Goal: Task Accomplishment & Management: Manage account settings

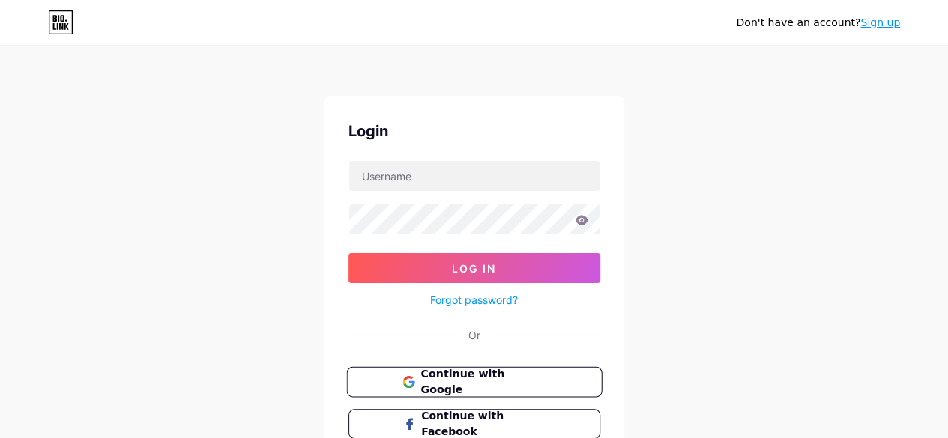
click at [527, 393] on button "Continue with Google" at bounding box center [473, 382] width 255 height 31
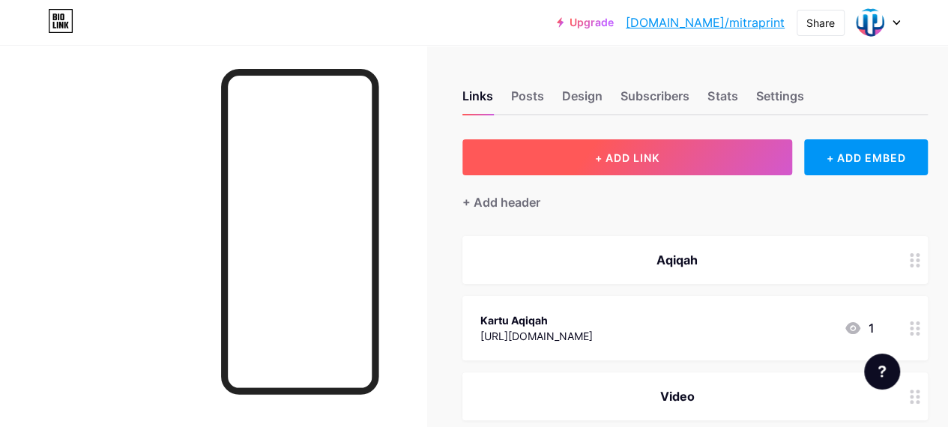
click at [594, 156] on button "+ ADD LINK" at bounding box center [627, 157] width 330 height 36
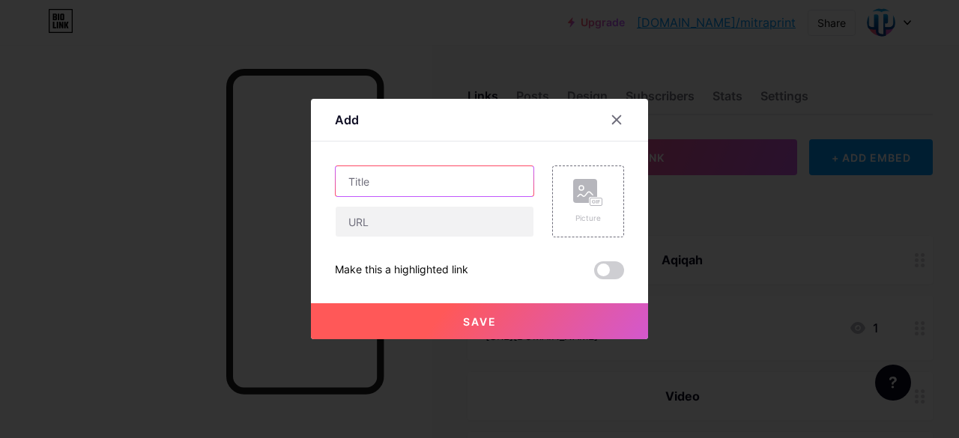
click at [464, 173] on input "text" at bounding box center [435, 181] width 198 height 30
type input "Avis"
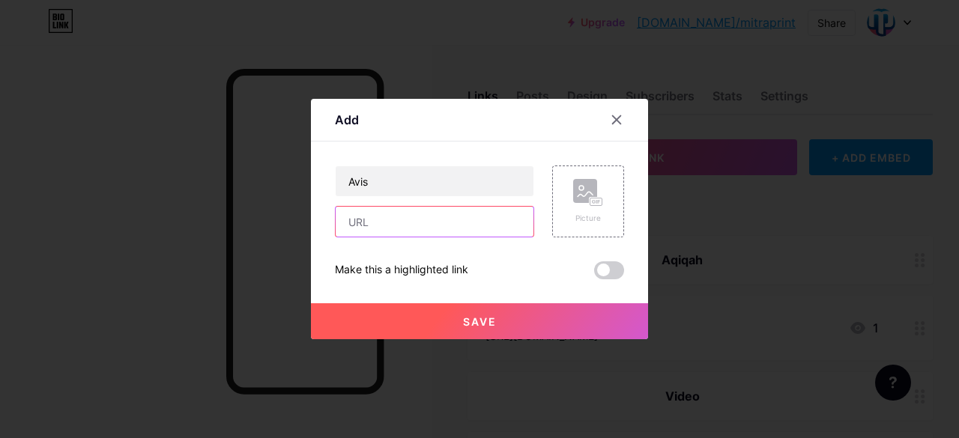
click at [483, 214] on input "text" at bounding box center [435, 222] width 198 height 30
paste input "[URL][DOMAIN_NAME]"
type input "[URL][DOMAIN_NAME]"
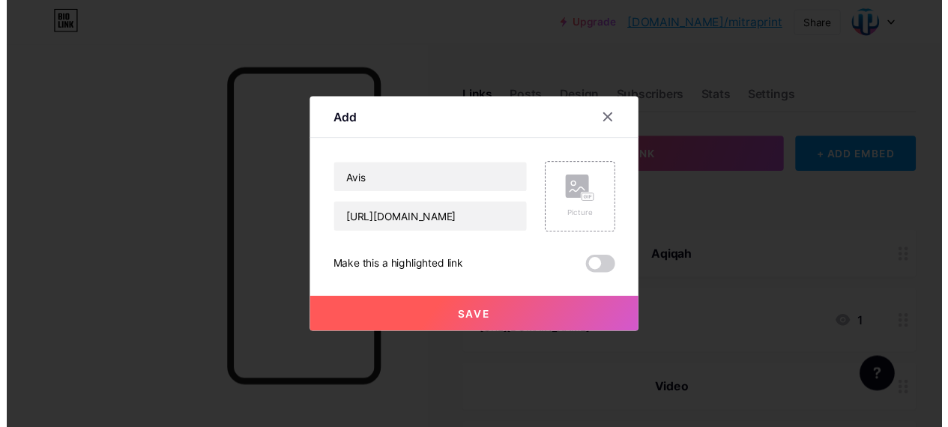
scroll to position [0, 0]
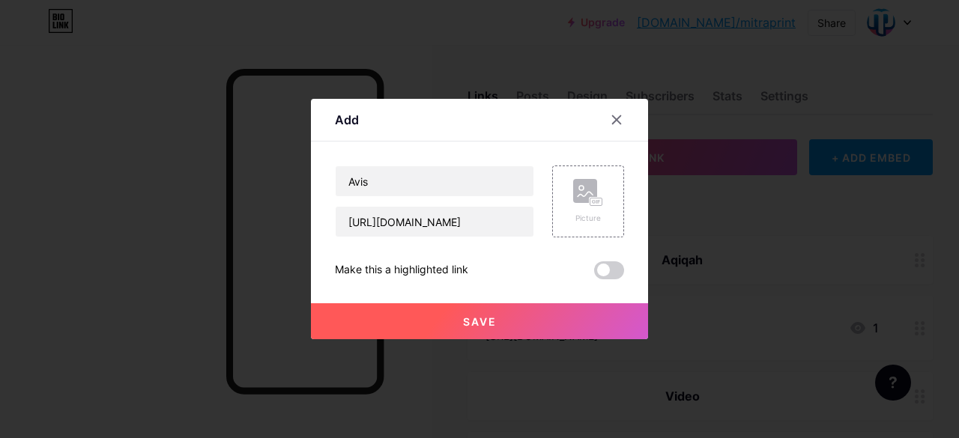
click at [515, 318] on button "Save" at bounding box center [479, 321] width 337 height 36
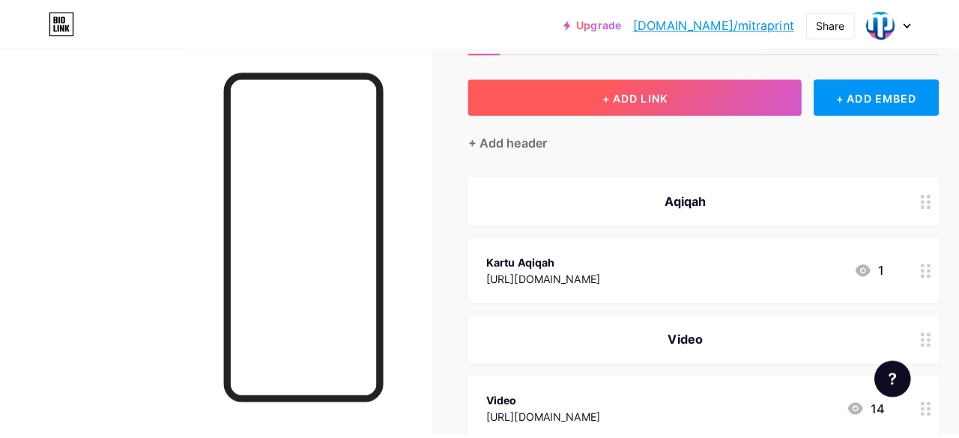
scroll to position [63, 0]
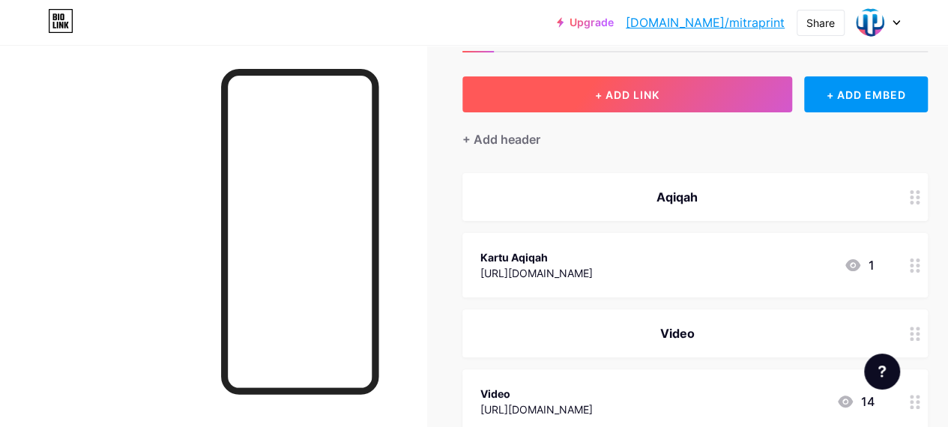
click at [678, 97] on button "+ ADD LINK" at bounding box center [627, 94] width 330 height 36
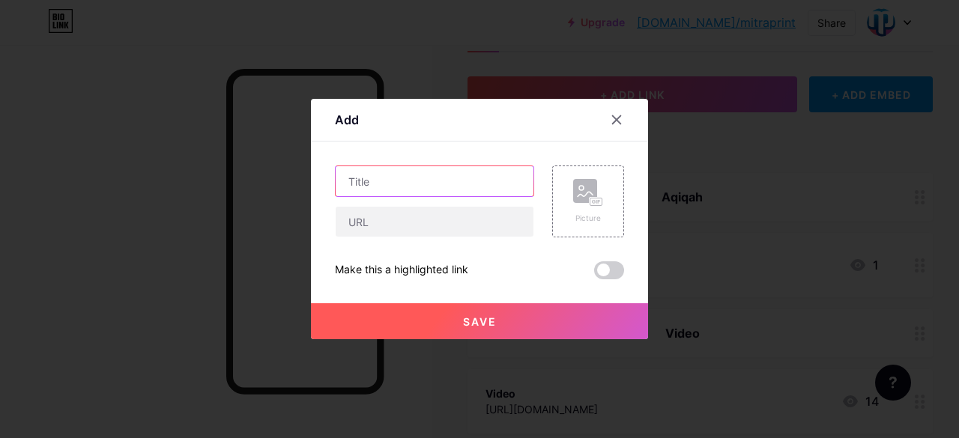
click at [479, 179] on input "text" at bounding box center [435, 181] width 198 height 30
type input "Byar"
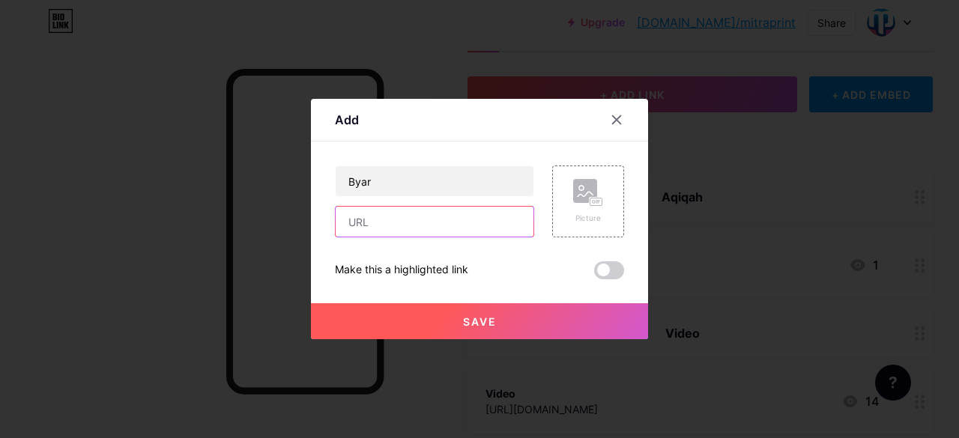
click at [478, 225] on input "text" at bounding box center [435, 222] width 198 height 30
paste input "[URL][DOMAIN_NAME]"
type input "[URL][DOMAIN_NAME]"
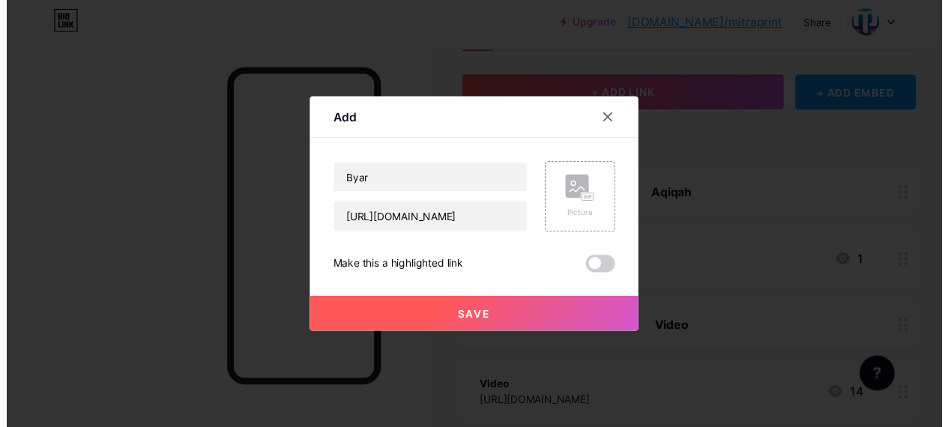
scroll to position [0, 0]
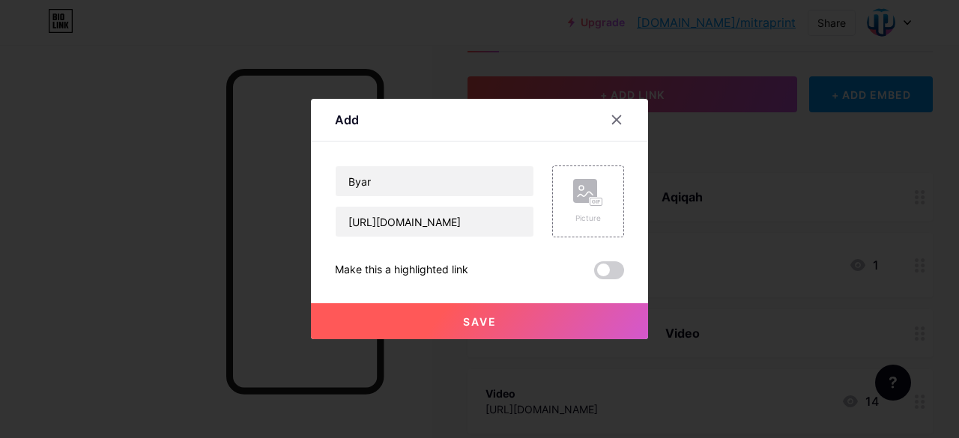
click at [471, 321] on span "Save" at bounding box center [480, 321] width 34 height 13
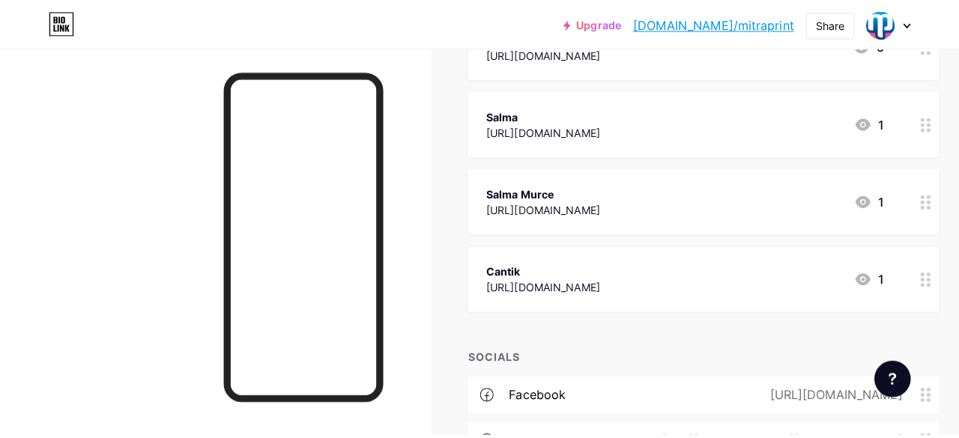
scroll to position [1460, 0]
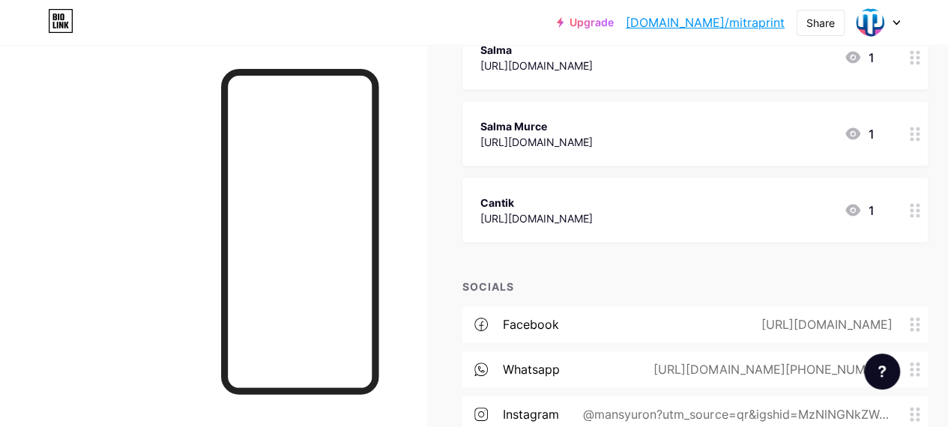
click at [593, 217] on div "[URL][DOMAIN_NAME]" at bounding box center [536, 219] width 112 height 16
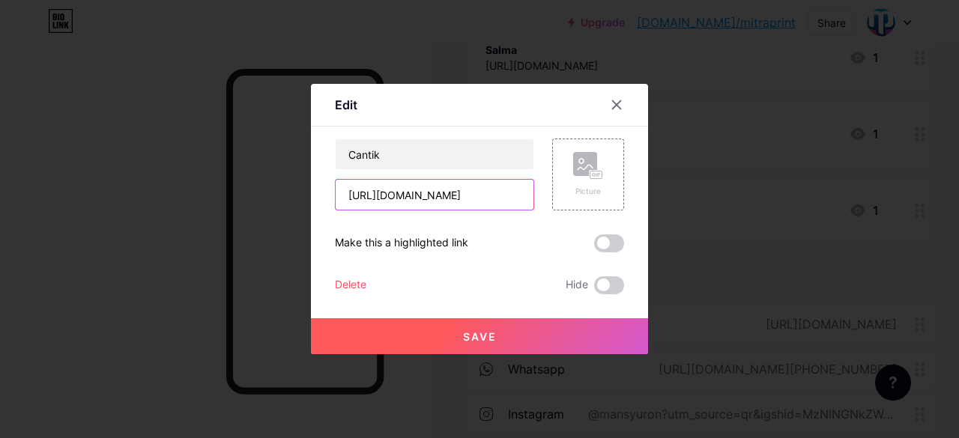
click at [498, 199] on input "[URL][DOMAIN_NAME]" at bounding box center [435, 195] width 198 height 30
click at [498, 200] on input "[URL][DOMAIN_NAME]" at bounding box center [435, 195] width 198 height 30
paste input "oyfMmsgsNsSl-frpPrmsVXpv5RmLuNoQ"
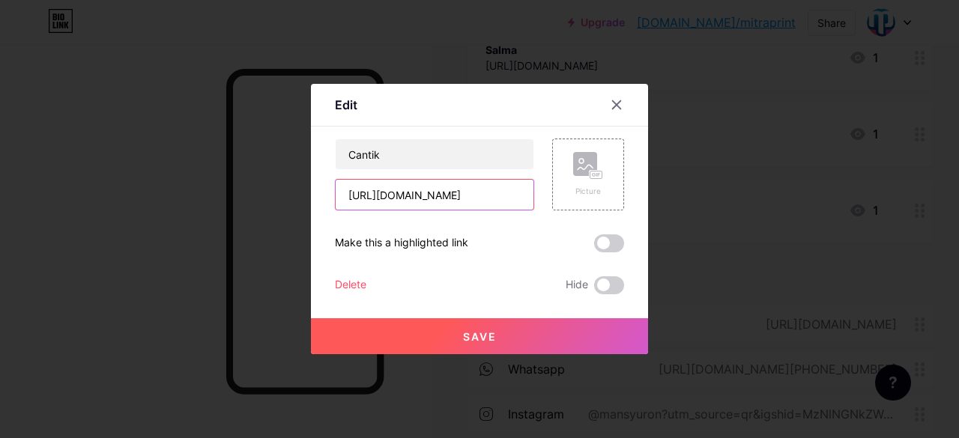
type input "[URL][DOMAIN_NAME]"
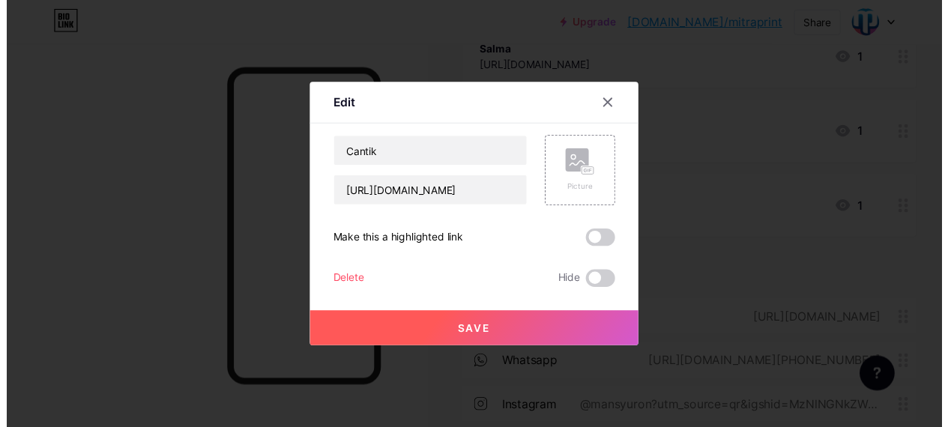
scroll to position [0, 0]
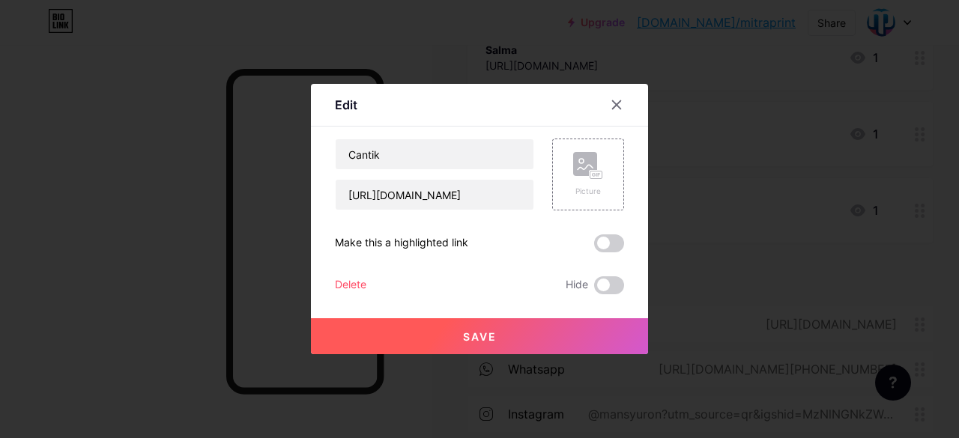
click at [488, 338] on span "Save" at bounding box center [480, 336] width 34 height 13
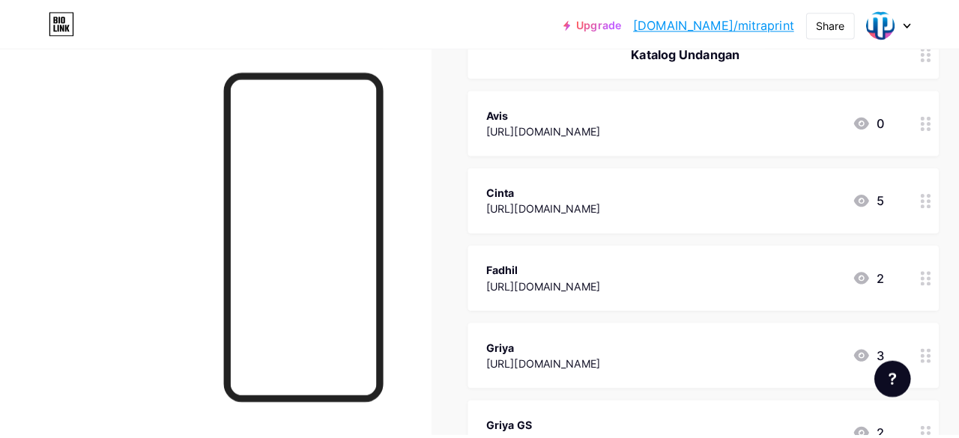
scroll to position [519, 0]
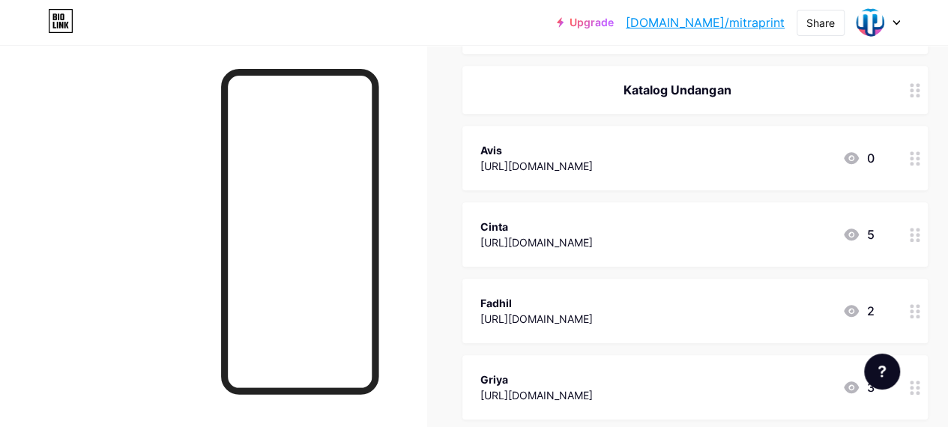
click at [569, 238] on div "[URL][DOMAIN_NAME]" at bounding box center [536, 243] width 112 height 16
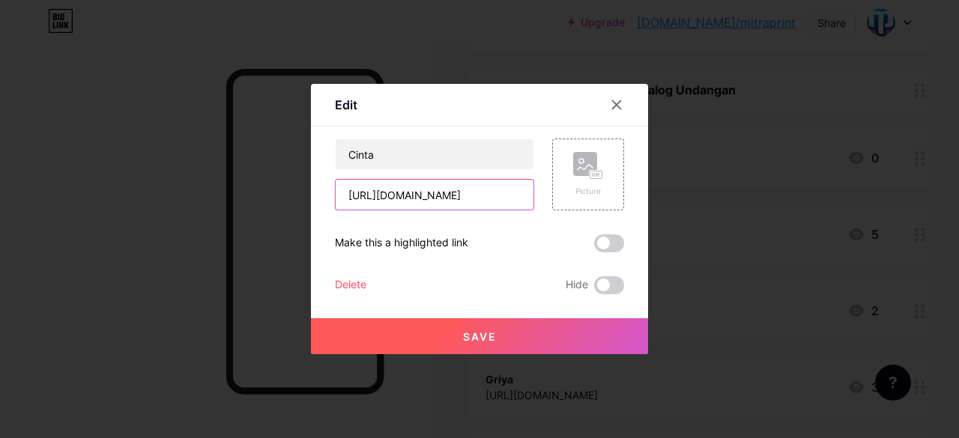
click at [457, 190] on input "[URL][DOMAIN_NAME]" at bounding box center [435, 195] width 198 height 30
paste input "YmaA7oRsPuCSF-20UKMFUE0tkpB_X1ve"
type input "[URL][DOMAIN_NAME]"
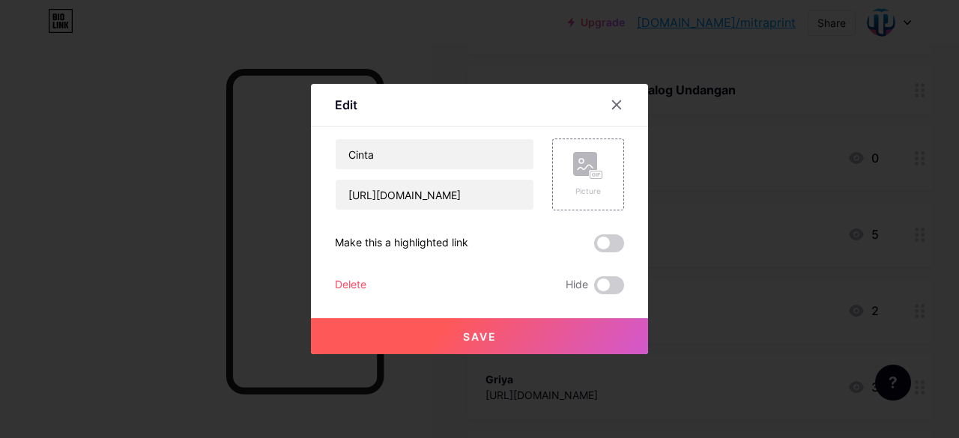
scroll to position [0, 0]
click at [456, 333] on button "Save" at bounding box center [479, 336] width 337 height 36
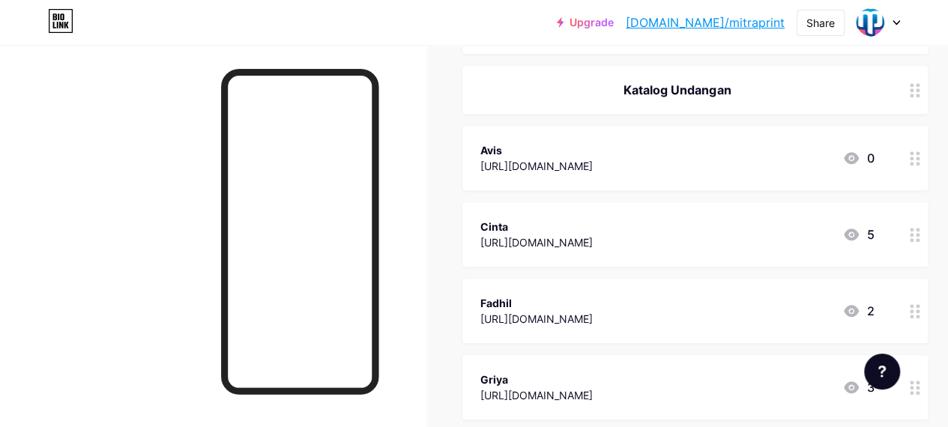
click at [536, 305] on div "Fadhil" at bounding box center [536, 303] width 112 height 16
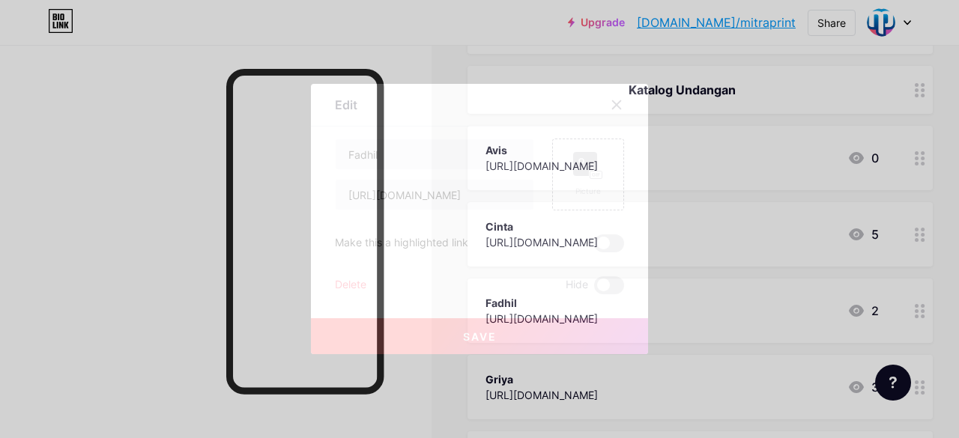
click at [429, 244] on div "Make this a highlighted link" at bounding box center [401, 244] width 133 height 18
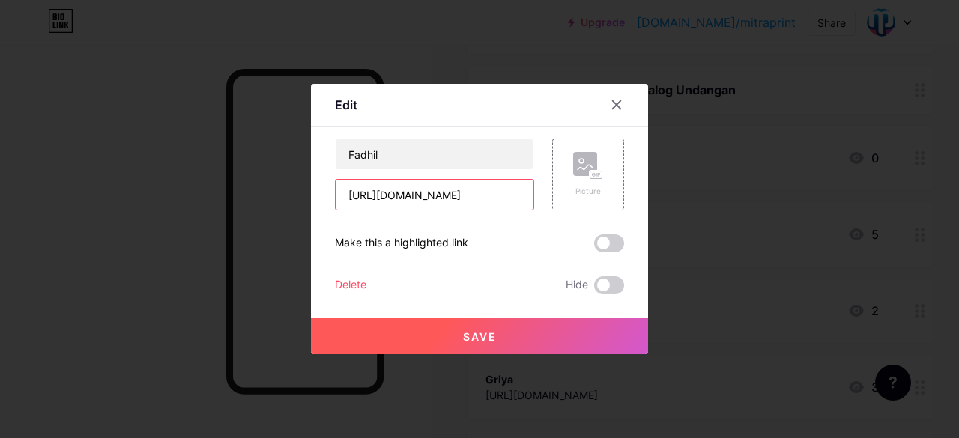
click at [424, 197] on input "[URL][DOMAIN_NAME]" at bounding box center [435, 195] width 198 height 30
paste input "utPDFC7sFkBiwBXAN3WDipy4RLcFhd6Z"
type input "[URL][DOMAIN_NAME]"
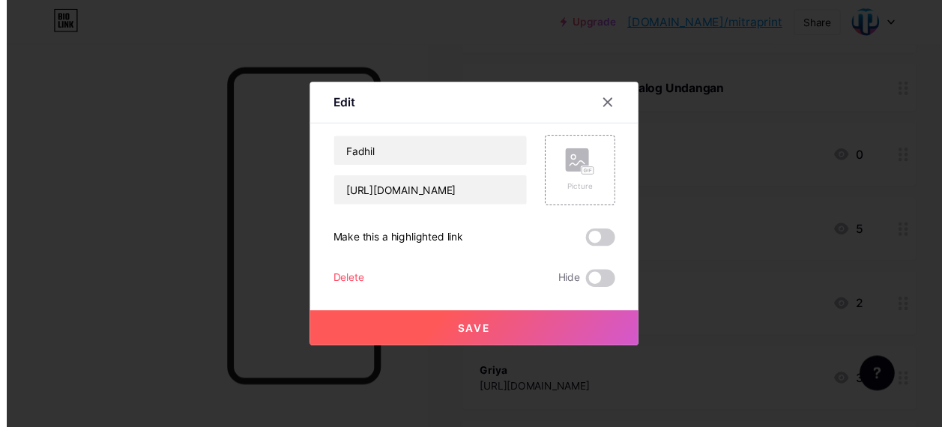
scroll to position [0, 0]
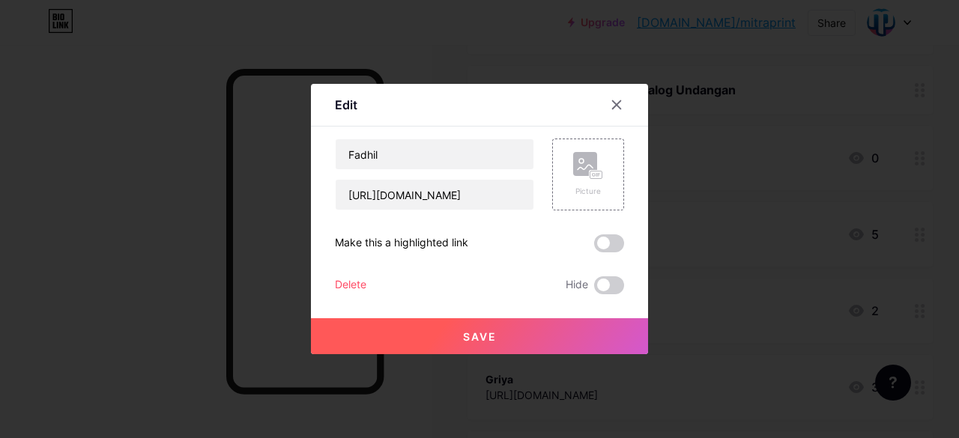
click at [438, 331] on button "Save" at bounding box center [479, 336] width 337 height 36
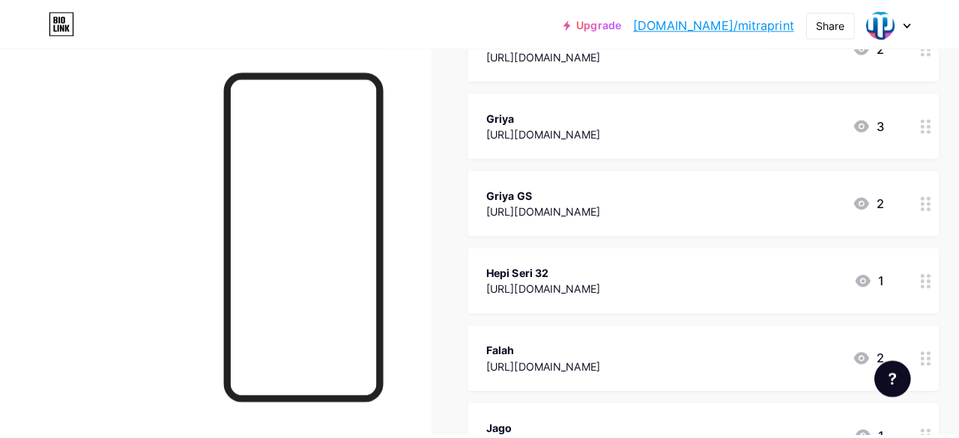
scroll to position [859, 0]
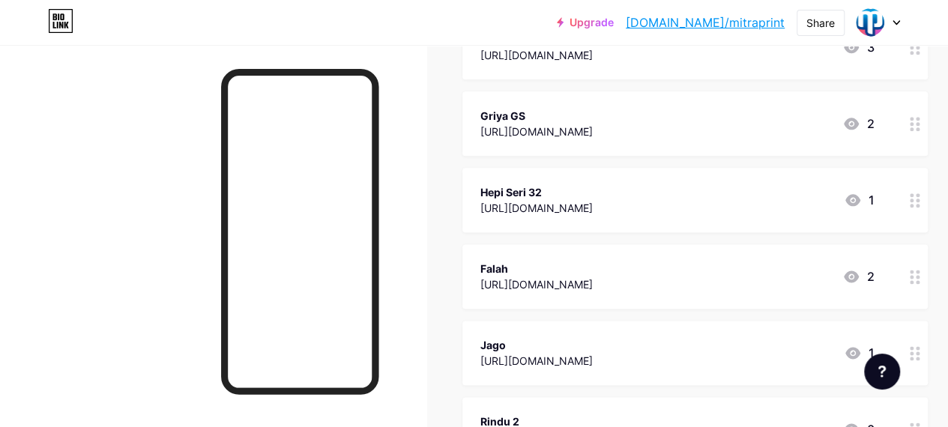
click at [574, 281] on div "[URL][DOMAIN_NAME]" at bounding box center [536, 284] width 112 height 16
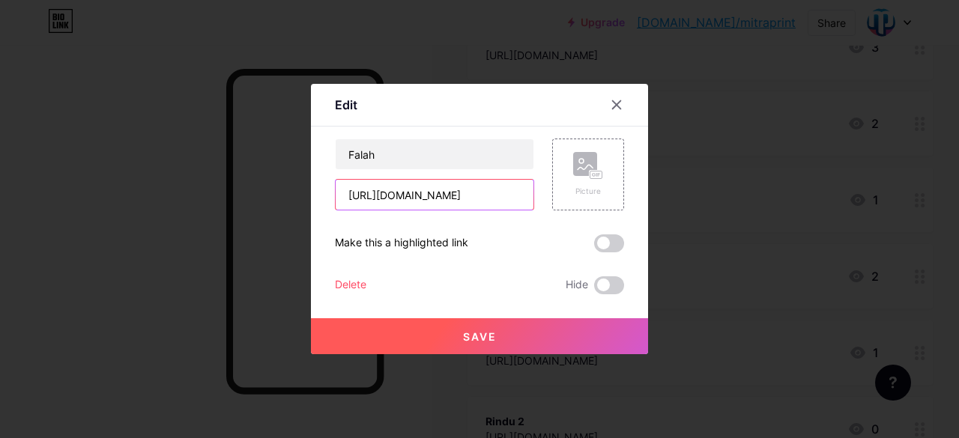
click at [445, 193] on input "[URL][DOMAIN_NAME]" at bounding box center [435, 195] width 198 height 30
paste input "folders/1NcEg_7MJBKWx1jjmvNQfCZ6mx4VmwFyW?usp=drive_link"
type input "[URL][DOMAIN_NAME]"
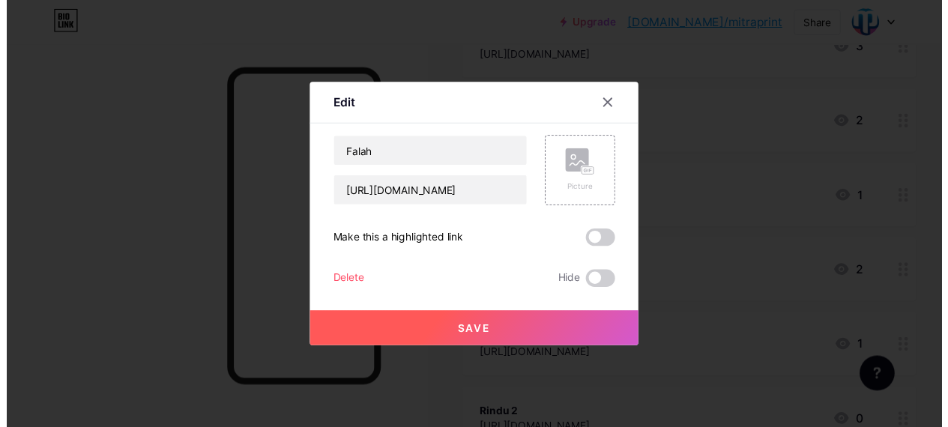
scroll to position [0, 0]
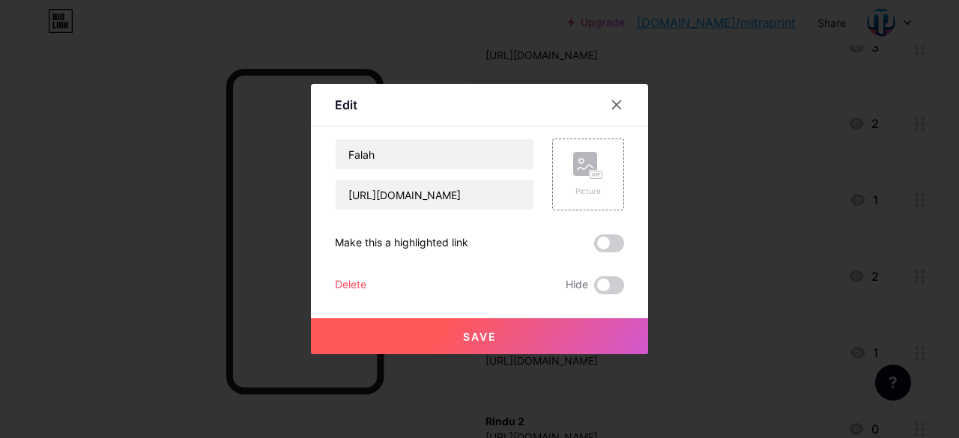
click at [453, 327] on button "Save" at bounding box center [479, 336] width 337 height 36
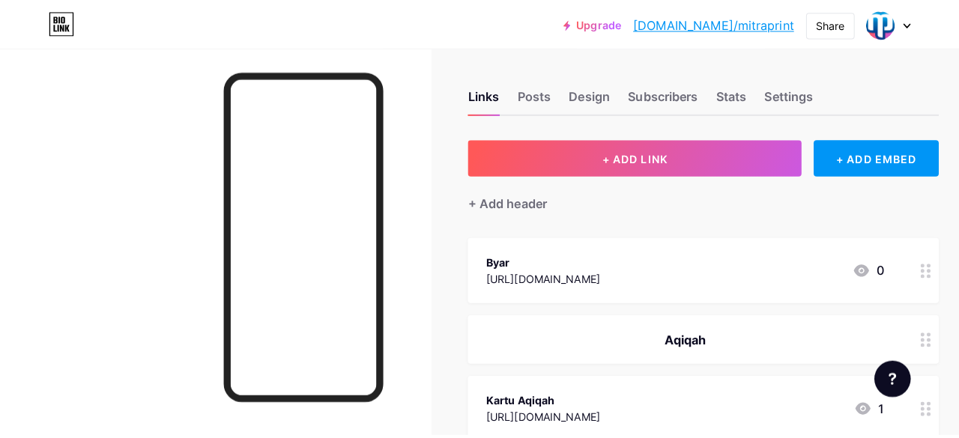
scroll to position [2, 0]
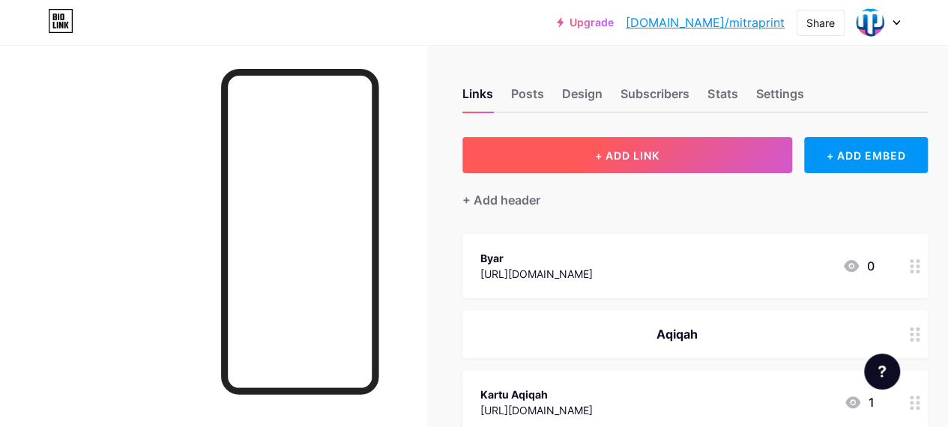
click at [628, 158] on span "+ ADD LINK" at bounding box center [627, 155] width 64 height 13
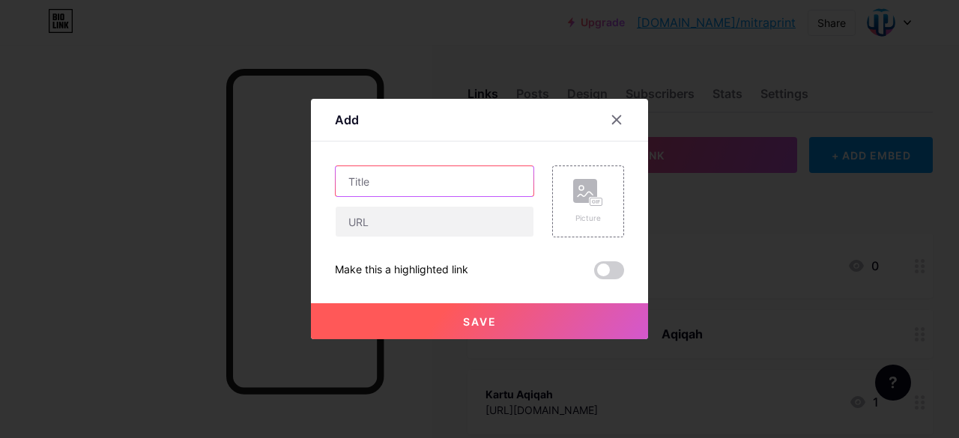
drag, startPoint x: 488, startPoint y: 178, endPoint x: 487, endPoint y: 187, distance: 9.9
click at [488, 187] on input "text" at bounding box center [435, 181] width 198 height 30
type input "Felis"
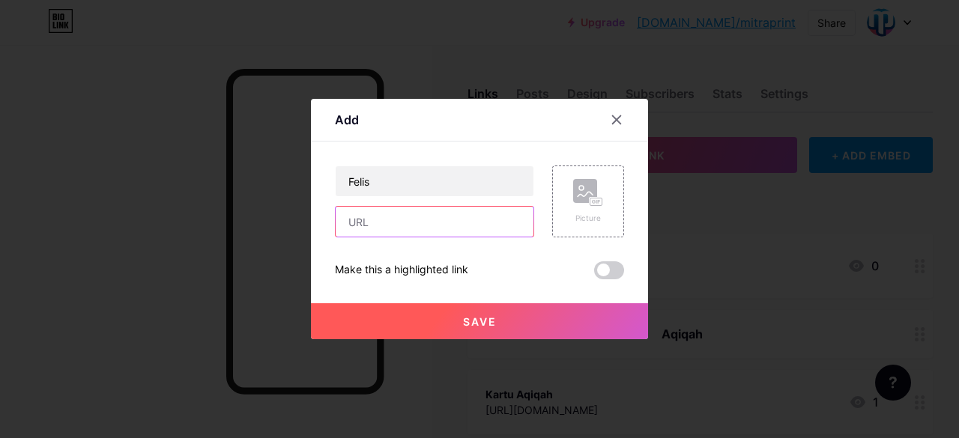
drag, startPoint x: 429, startPoint y: 227, endPoint x: 426, endPoint y: 238, distance: 11.5
click at [426, 238] on div "Felis Picture Make this a highlighted link Save" at bounding box center [479, 223] width 289 height 114
paste input "[URL][DOMAIN_NAME]"
type input "[URL][DOMAIN_NAME]"
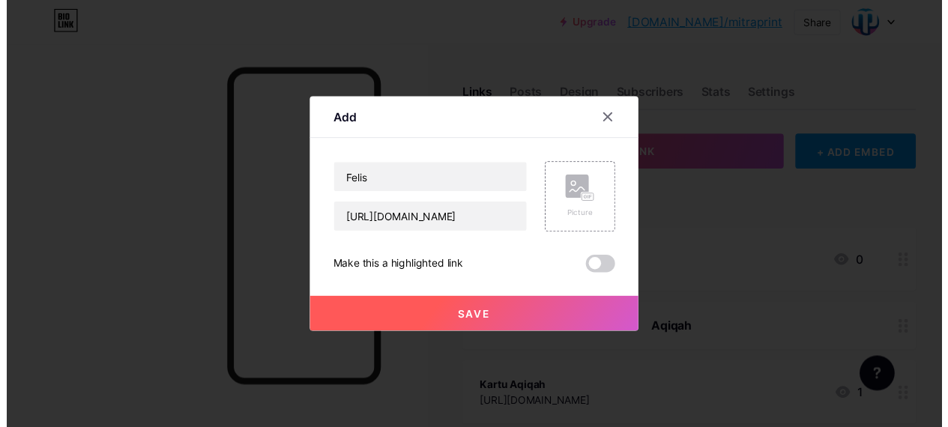
scroll to position [0, 0]
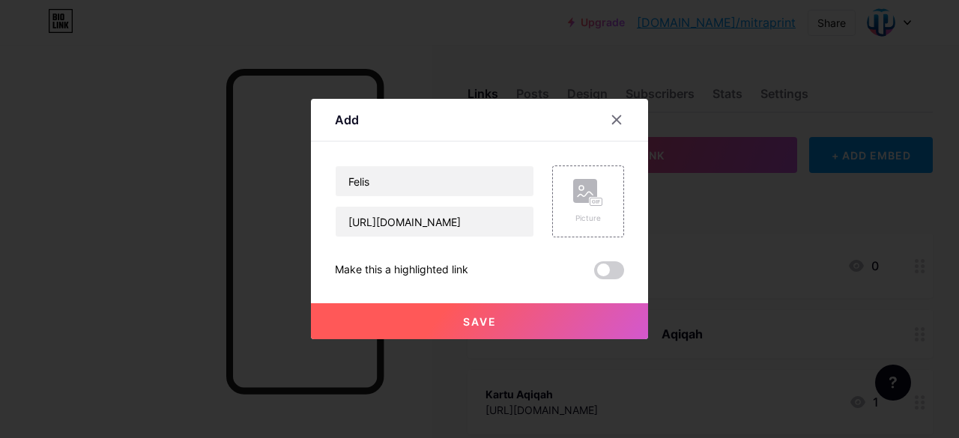
click at [432, 316] on button "Save" at bounding box center [479, 321] width 337 height 36
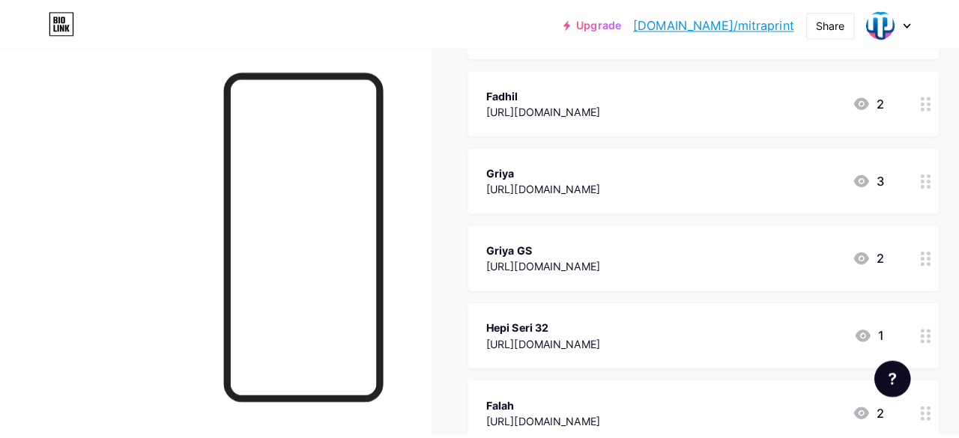
scroll to position [808, 0]
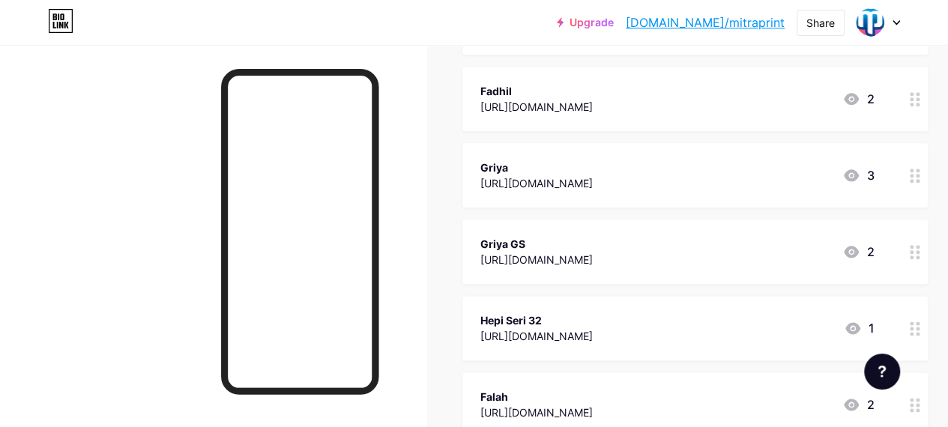
click at [589, 180] on div "[URL][DOMAIN_NAME]" at bounding box center [536, 183] width 112 height 16
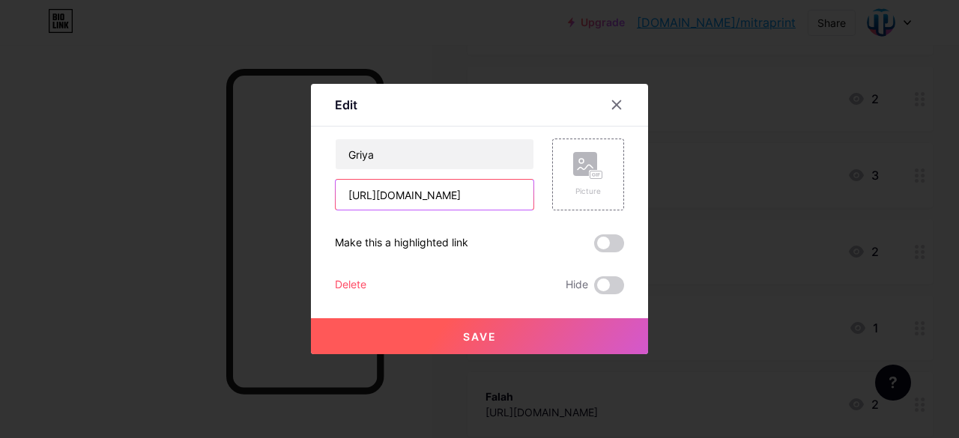
click at [455, 196] on input "[URL][DOMAIN_NAME]" at bounding box center [435, 195] width 198 height 30
paste input "M4noFpkoAwly1cb0_i3plFas6XAtso70"
type input "[URL][DOMAIN_NAME]"
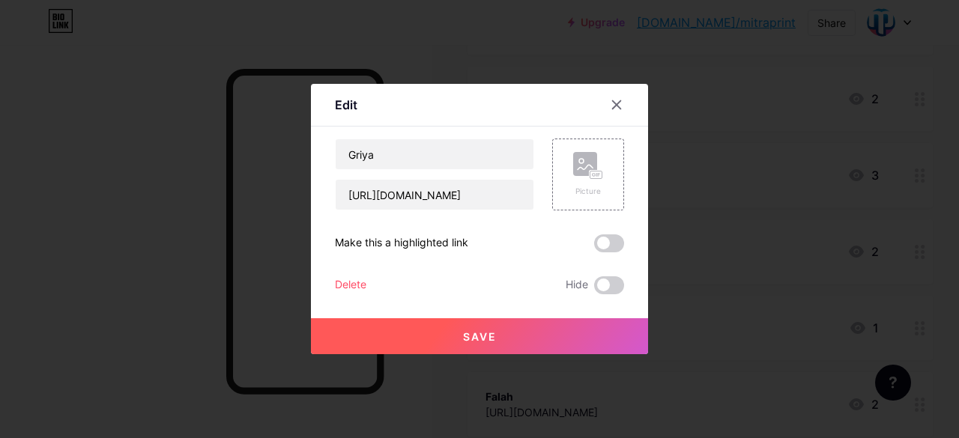
click at [472, 336] on span "Save" at bounding box center [480, 336] width 34 height 13
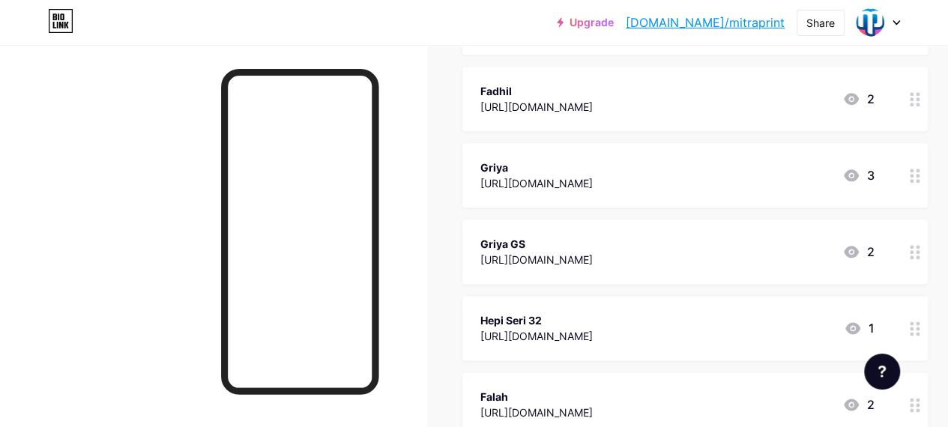
click at [590, 260] on div "[URL][DOMAIN_NAME]" at bounding box center [536, 260] width 112 height 16
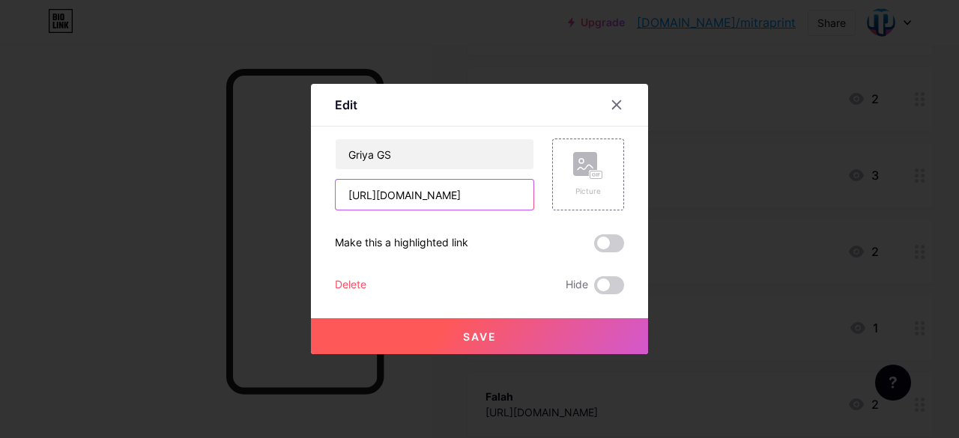
click at [476, 199] on input "[URL][DOMAIN_NAME]" at bounding box center [435, 195] width 198 height 30
paste input "gvs6bbSxRQhV2eWaKepLj3yIODF1znmF"
type input "[URL][DOMAIN_NAME]"
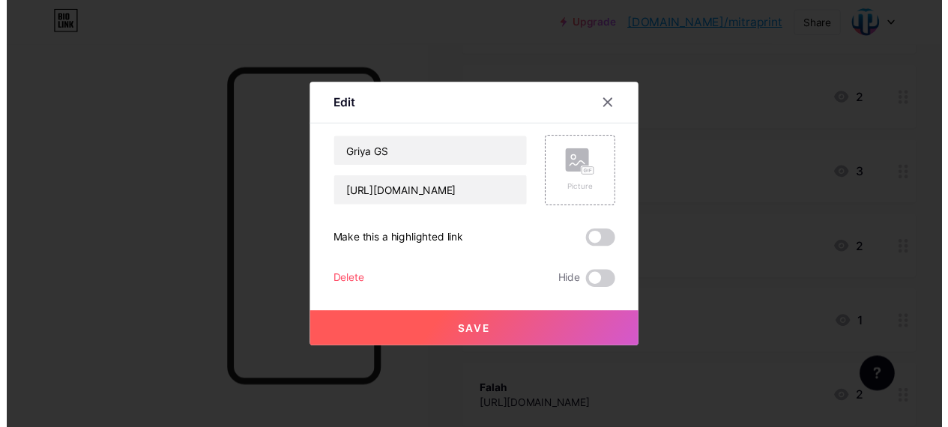
scroll to position [0, 0]
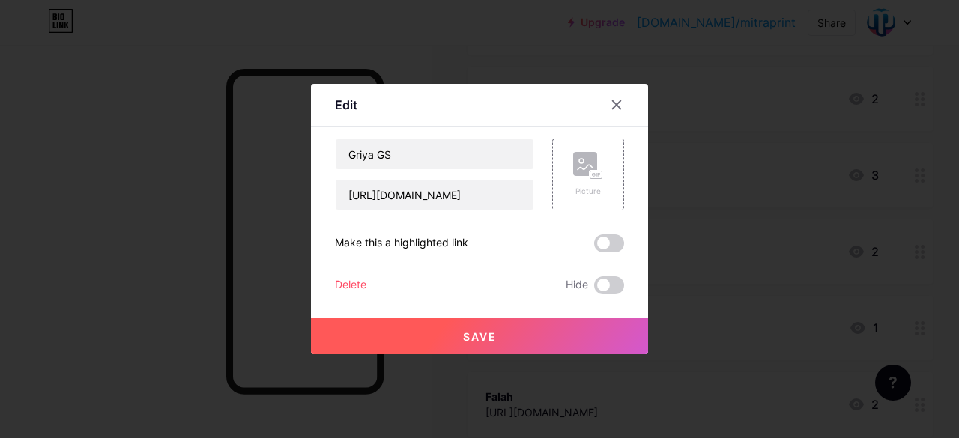
click at [484, 330] on span "Save" at bounding box center [480, 336] width 34 height 13
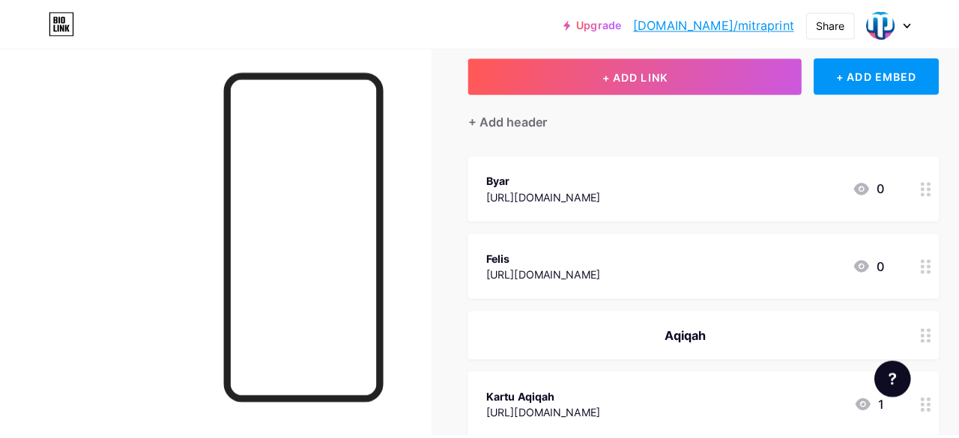
scroll to position [11, 0]
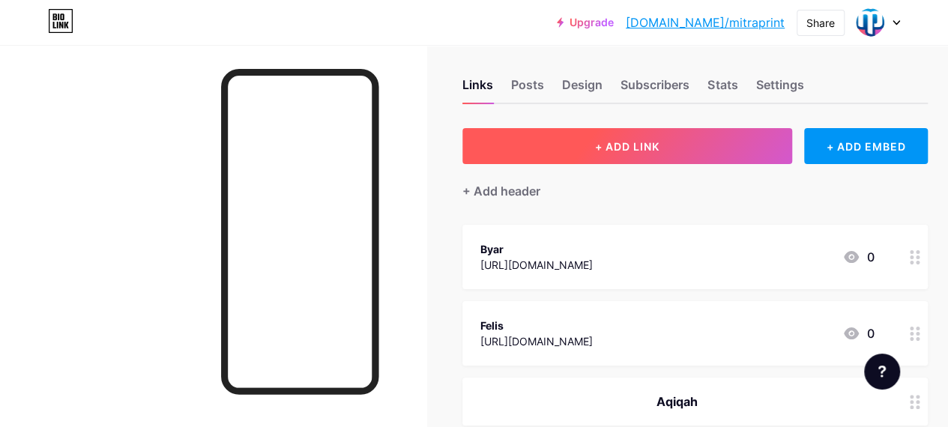
click at [651, 151] on span "+ ADD LINK" at bounding box center [627, 146] width 64 height 13
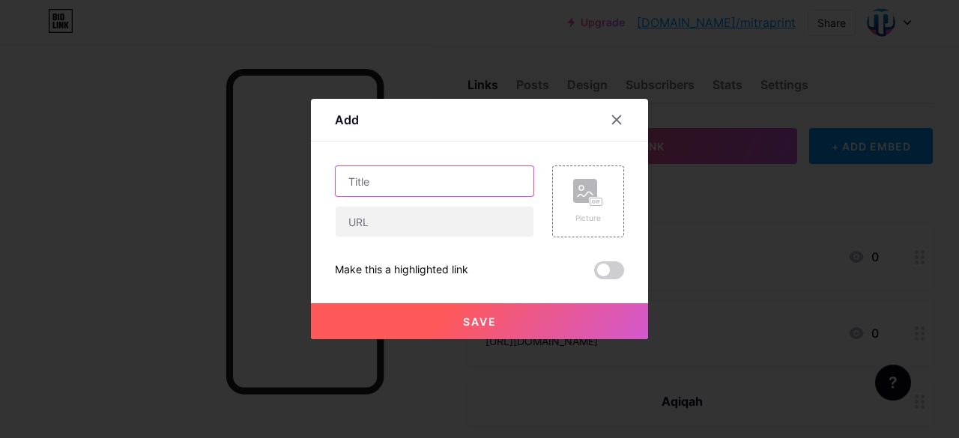
click at [430, 182] on input "text" at bounding box center [435, 181] width 198 height 30
type input "HC"
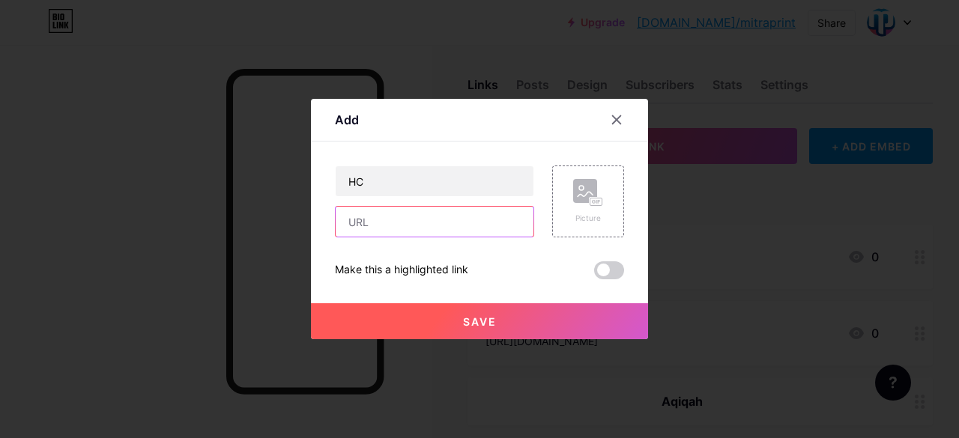
click at [417, 221] on input "text" at bounding box center [435, 222] width 198 height 30
paste input "[URL][DOMAIN_NAME]"
type input "[URL][DOMAIN_NAME]"
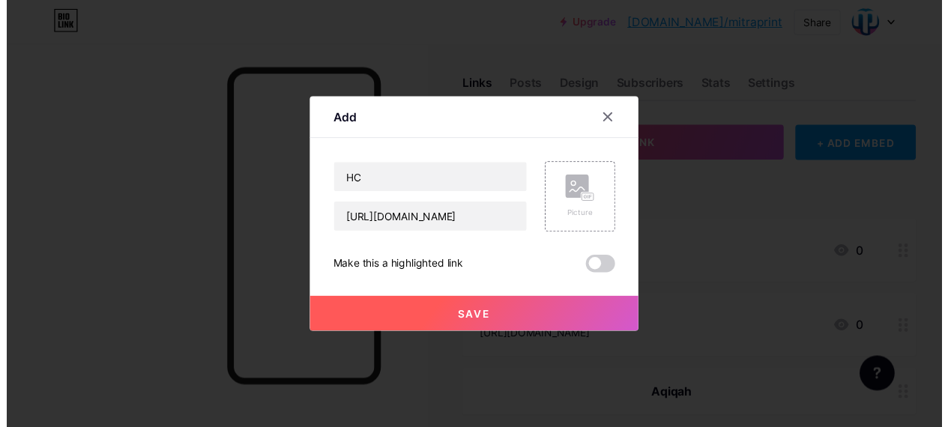
scroll to position [0, 0]
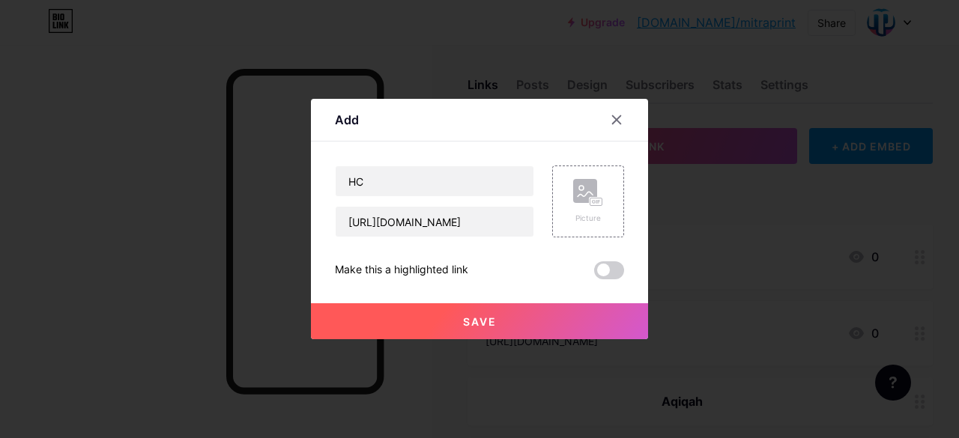
click at [433, 323] on button "Save" at bounding box center [479, 321] width 337 height 36
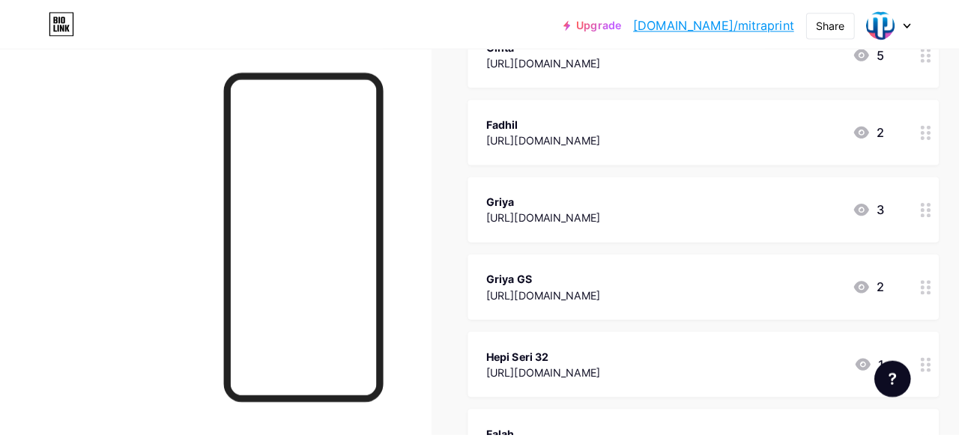
scroll to position [909, 0]
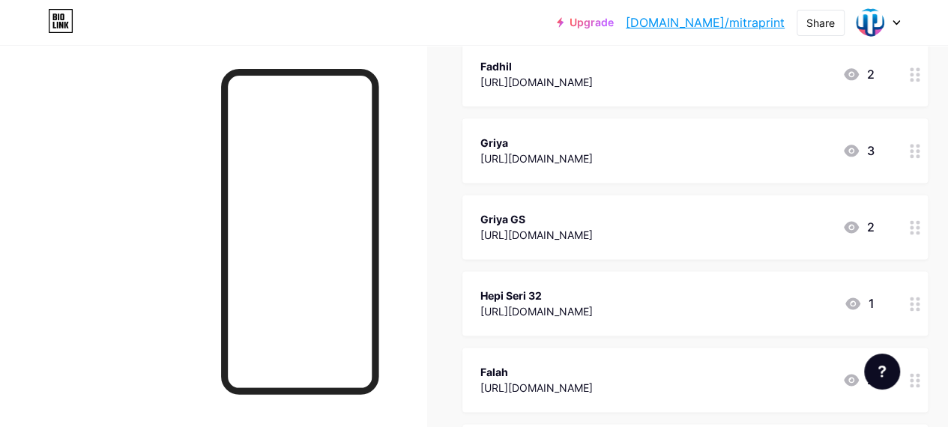
click at [574, 300] on div "Hepi Seri 32" at bounding box center [536, 296] width 112 height 16
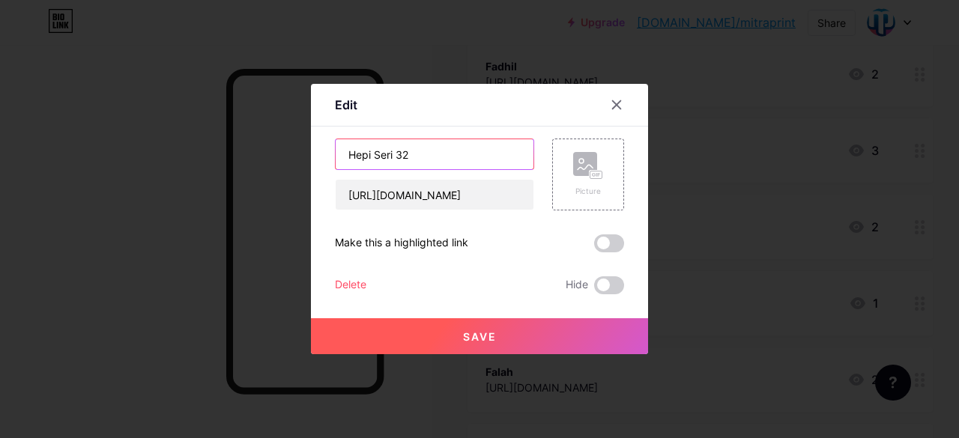
click at [450, 157] on input "Hepi Seri 32" at bounding box center [435, 154] width 198 height 30
type input "Hepi"
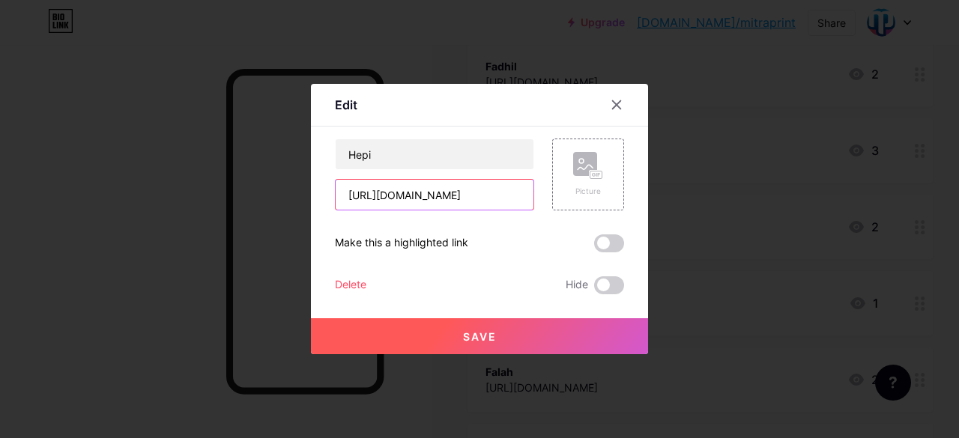
click at [447, 196] on input "[URL][DOMAIN_NAME]" at bounding box center [435, 195] width 198 height 30
paste input "[URL][DOMAIN_NAME]"
type input "https://drive.google.[URL][DOMAIN_NAME]"
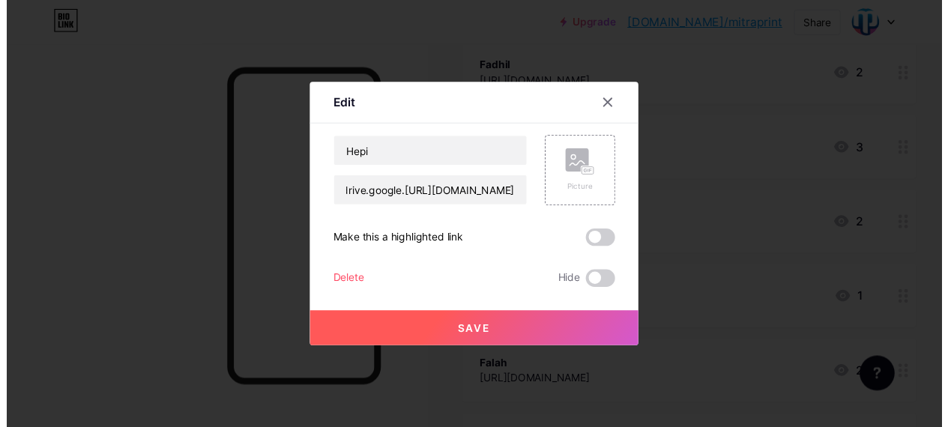
scroll to position [0, 0]
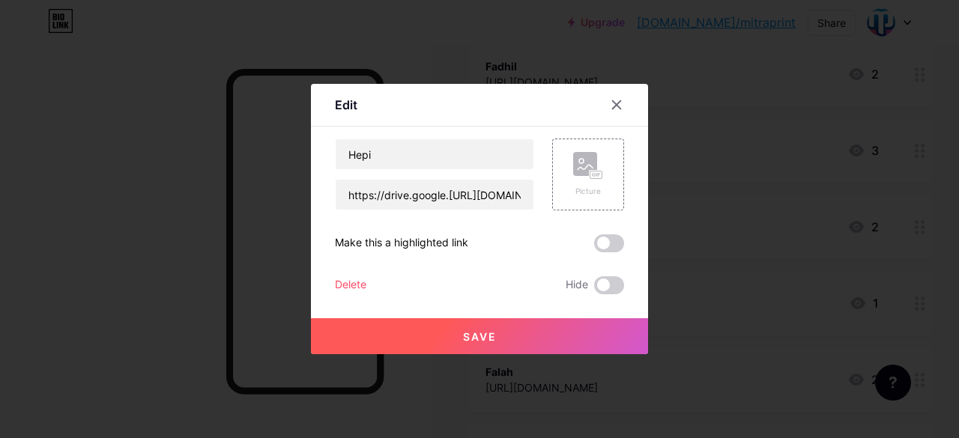
click at [455, 339] on button "Save" at bounding box center [479, 336] width 337 height 36
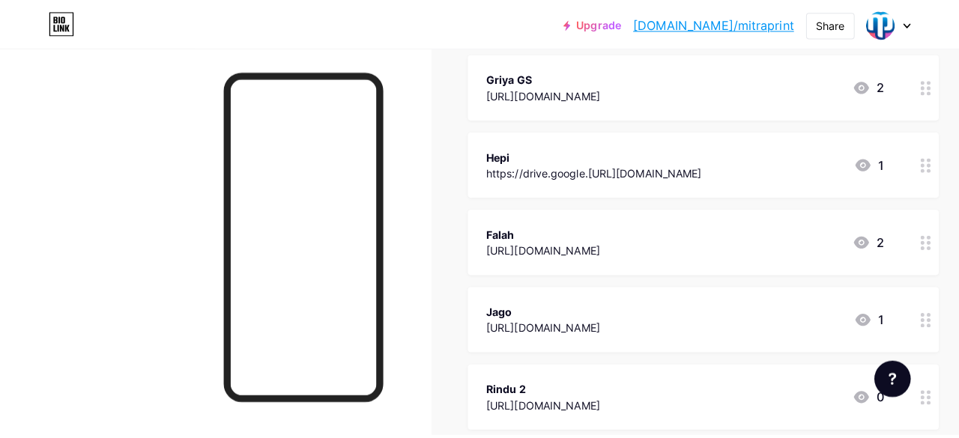
scroll to position [1053, 0]
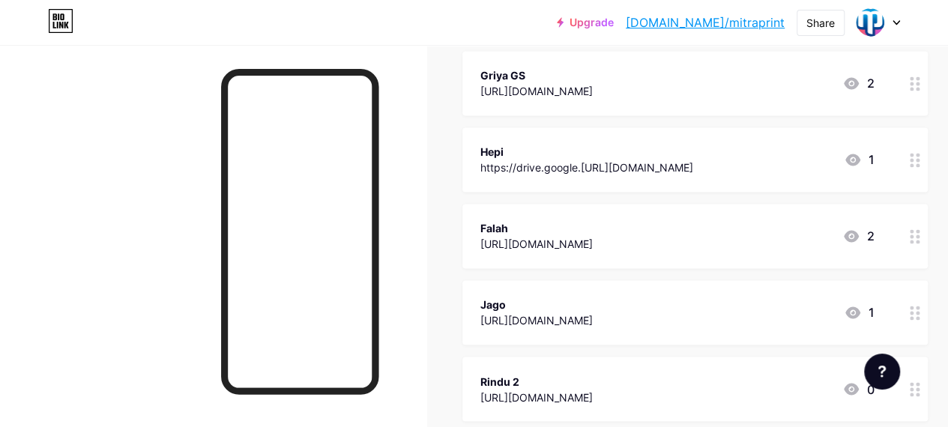
click at [590, 311] on div "Jago" at bounding box center [536, 305] width 112 height 16
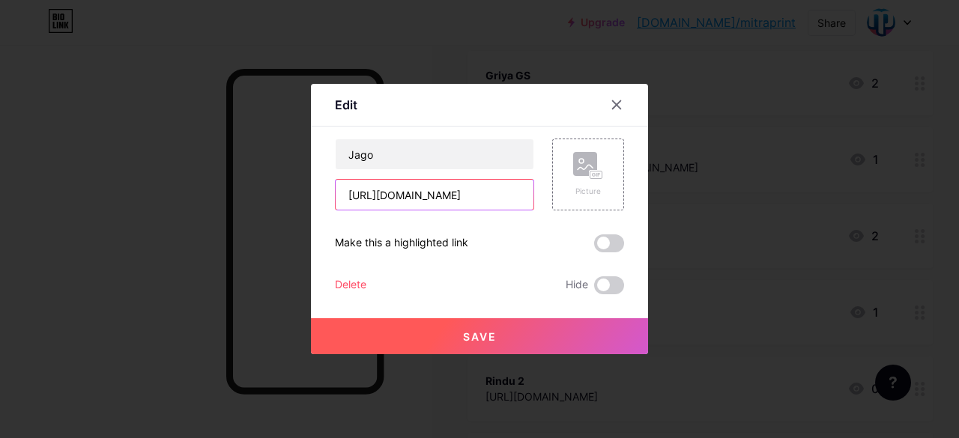
click at [465, 187] on input "[URL][DOMAIN_NAME]" at bounding box center [435, 195] width 198 height 30
paste input "lZaRgyrlE_2nlelA1gmbYc8pOWcPCljQ"
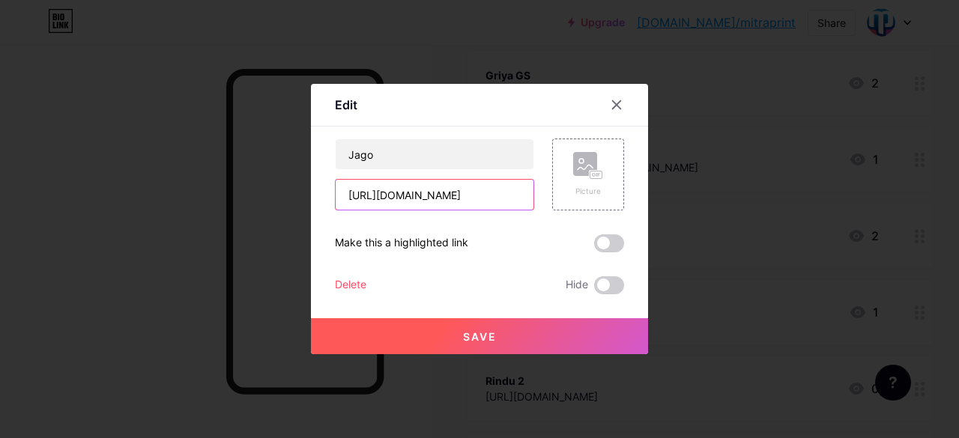
type input "[URL][DOMAIN_NAME]"
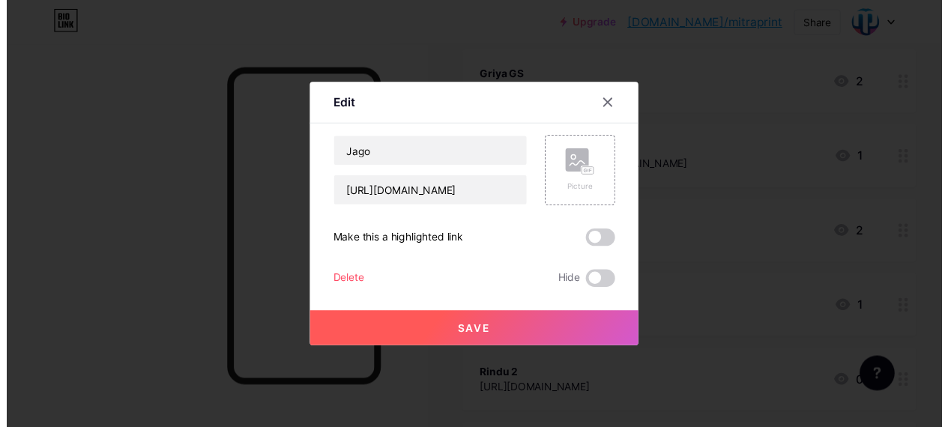
scroll to position [0, 0]
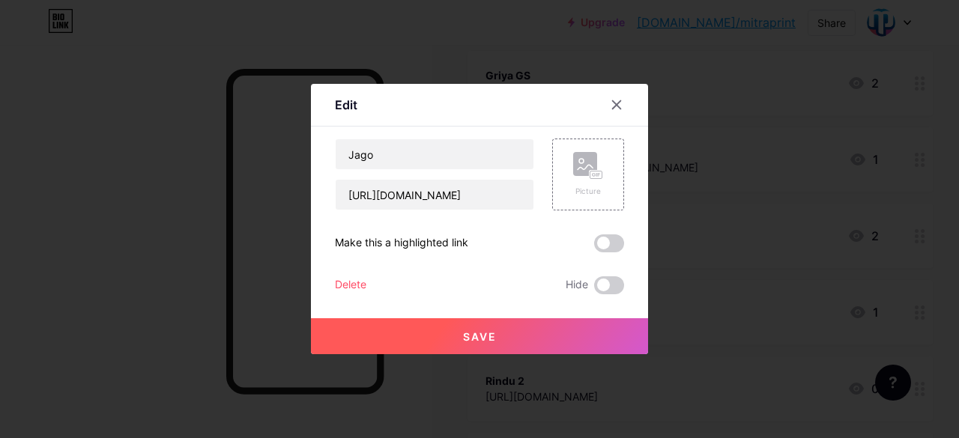
click at [492, 334] on span "Save" at bounding box center [480, 336] width 34 height 13
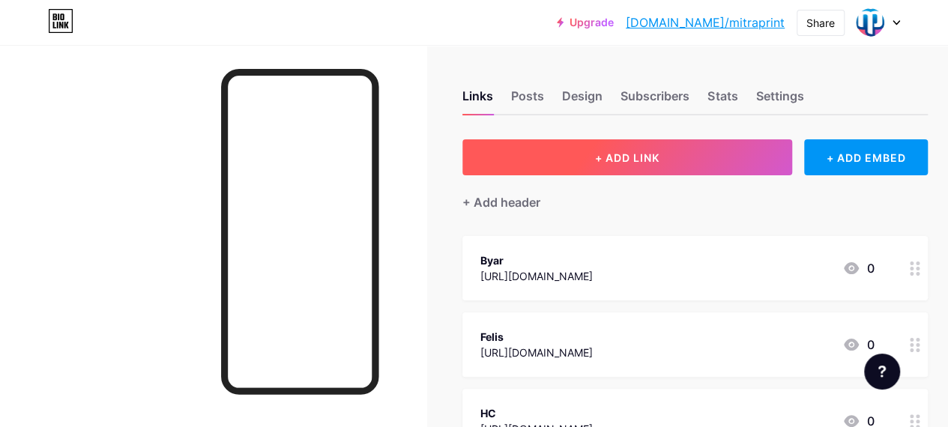
click at [635, 159] on span "+ ADD LINK" at bounding box center [627, 157] width 64 height 13
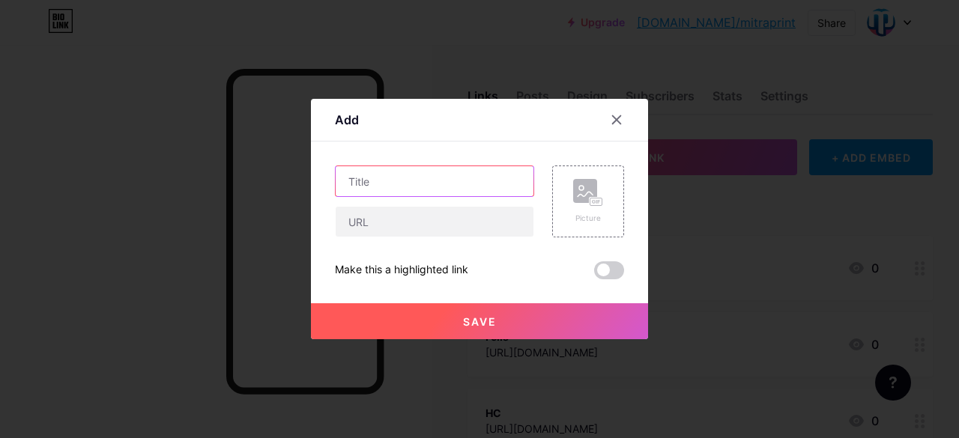
click at [435, 181] on input "text" at bounding box center [435, 181] width 198 height 30
type input "JC Indie"
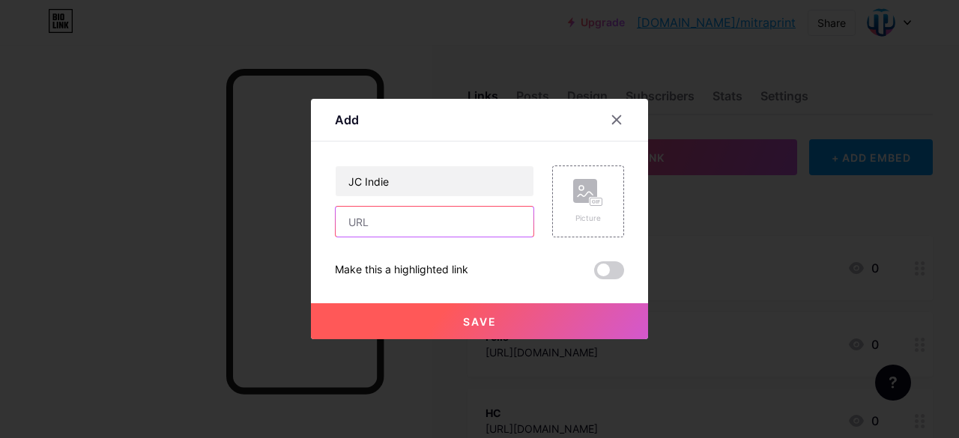
click at [422, 232] on input "text" at bounding box center [435, 222] width 198 height 30
paste input "[URL][DOMAIN_NAME]"
type input "[URL][DOMAIN_NAME]"
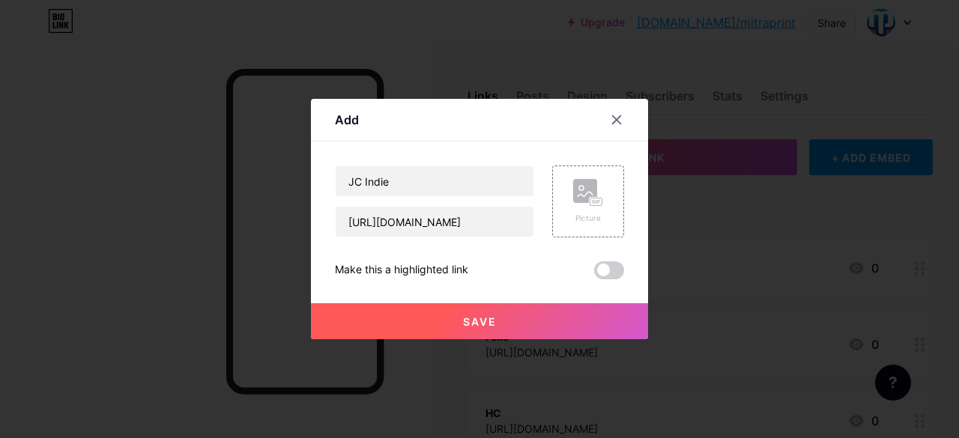
scroll to position [0, 0]
click at [430, 327] on button "Save" at bounding box center [479, 321] width 337 height 36
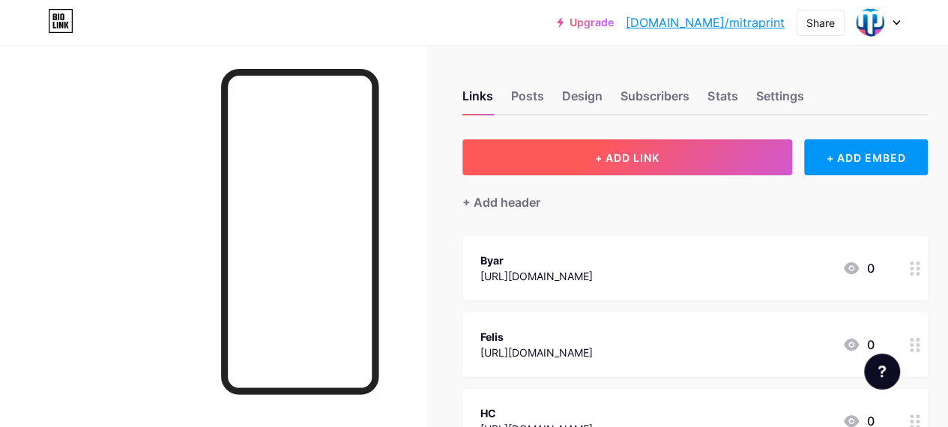
click at [527, 169] on button "+ ADD LINK" at bounding box center [627, 157] width 330 height 36
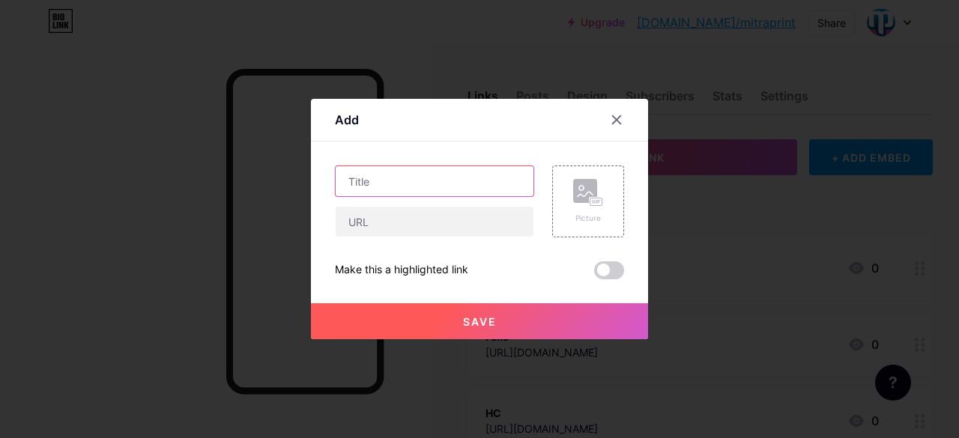
click at [485, 193] on input "text" at bounding box center [435, 181] width 198 height 30
type input "[PERSON_NAME]"
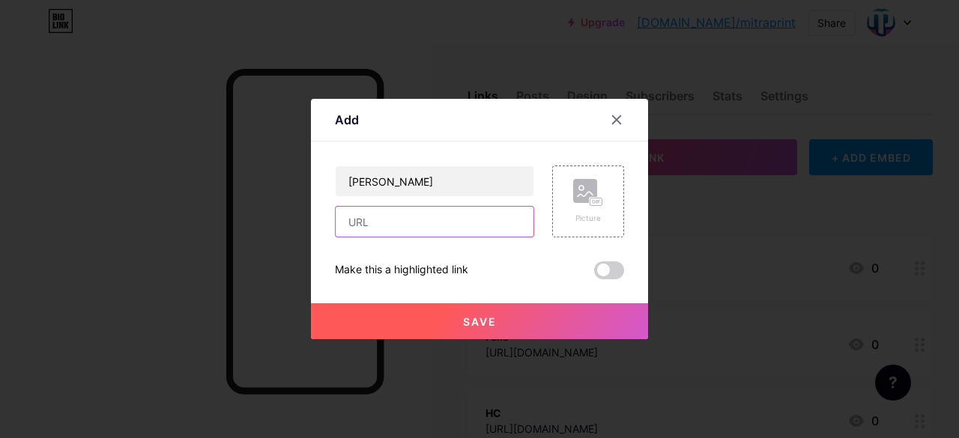
click at [477, 220] on input "text" at bounding box center [435, 222] width 198 height 30
paste input "[URL][DOMAIN_NAME]"
type input "[URL][DOMAIN_NAME]"
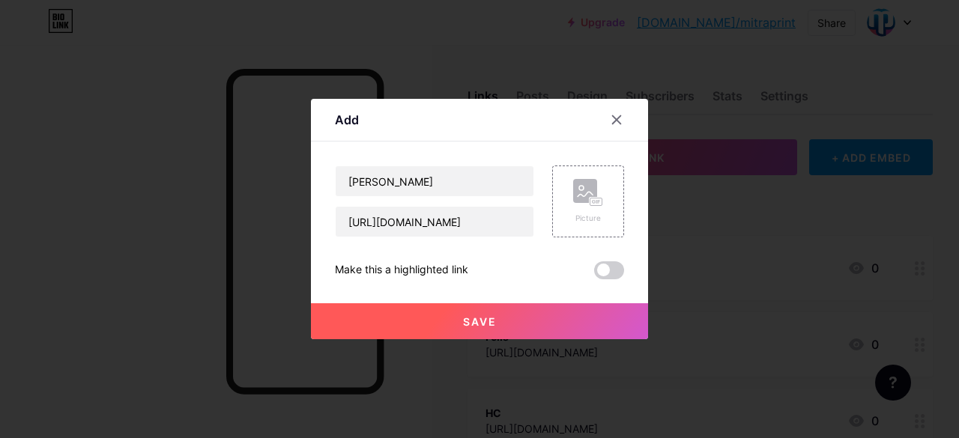
scroll to position [0, 0]
click at [474, 318] on span "Save" at bounding box center [480, 321] width 34 height 13
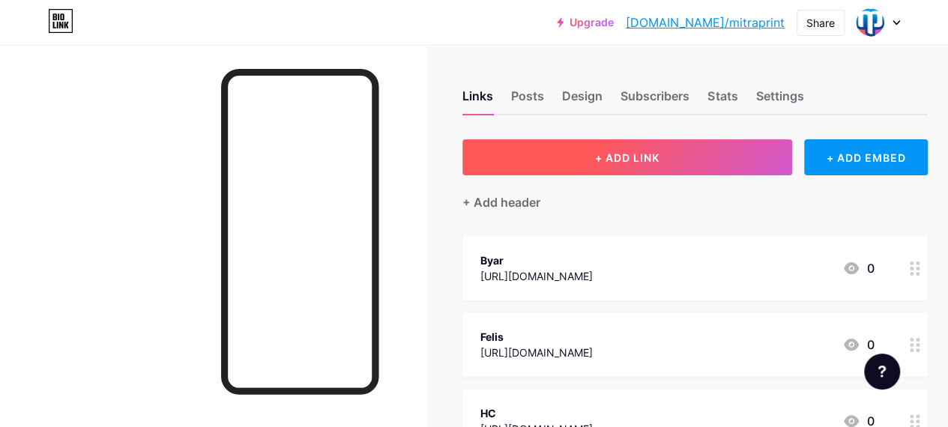
click at [574, 161] on button "+ ADD LINK" at bounding box center [627, 157] width 330 height 36
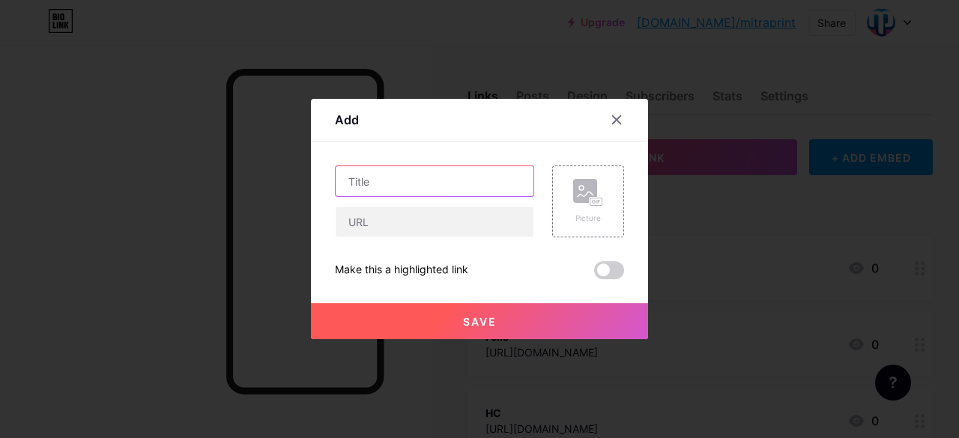
click at [431, 181] on input "text" at bounding box center [435, 181] width 198 height 30
type input "[PERSON_NAME]"
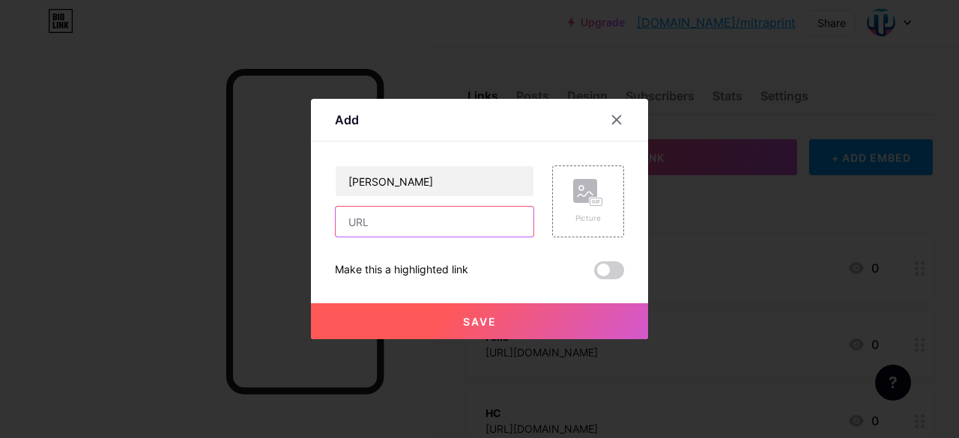
click at [423, 224] on input "text" at bounding box center [435, 222] width 198 height 30
paste input "[URL][DOMAIN_NAME]"
type input "[URL][DOMAIN_NAME]"
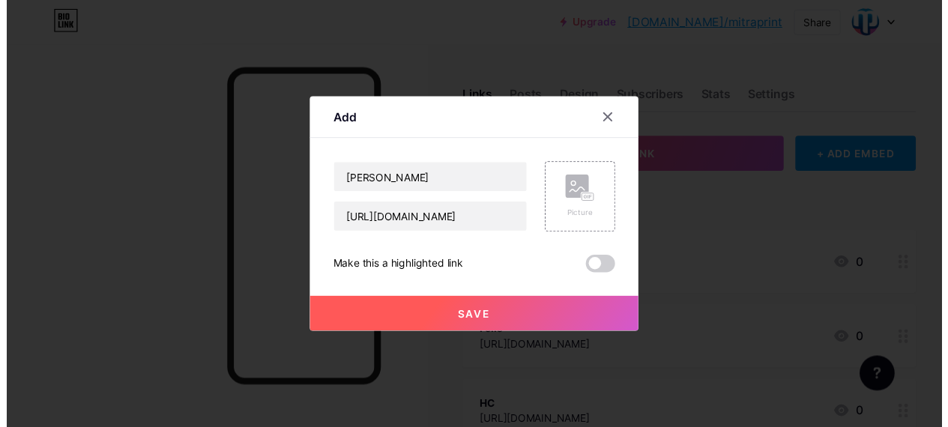
scroll to position [0, 0]
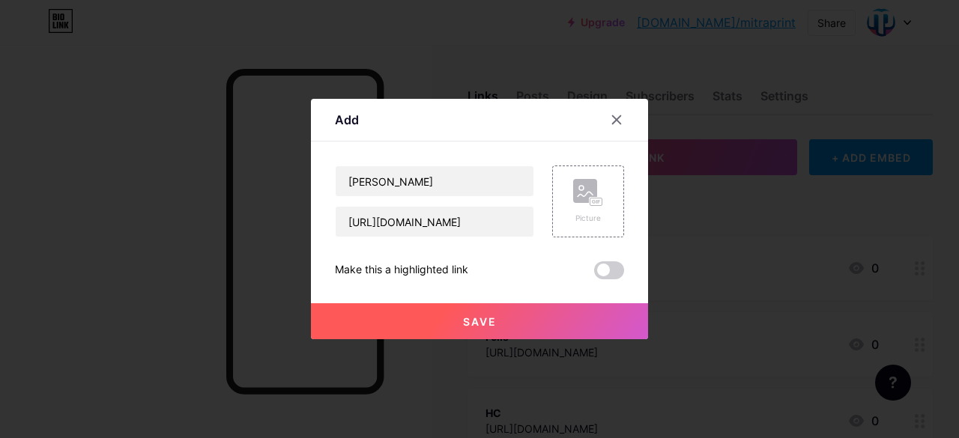
click at [421, 325] on button "Save" at bounding box center [479, 321] width 337 height 36
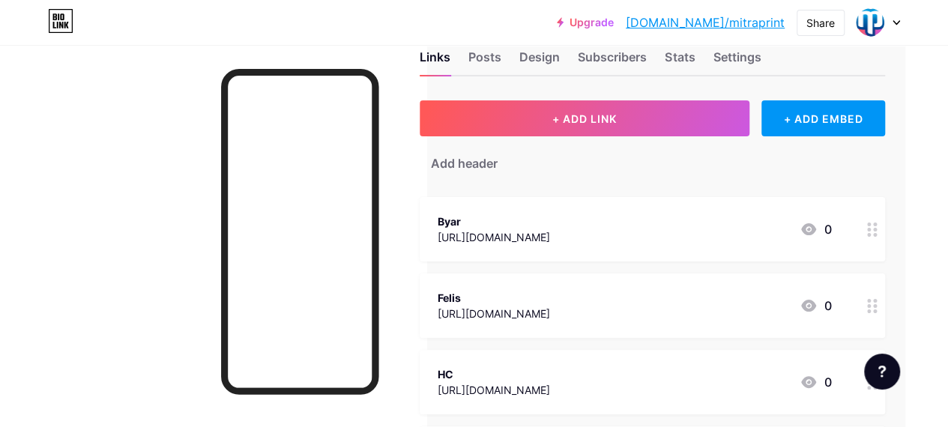
scroll to position [0, 48]
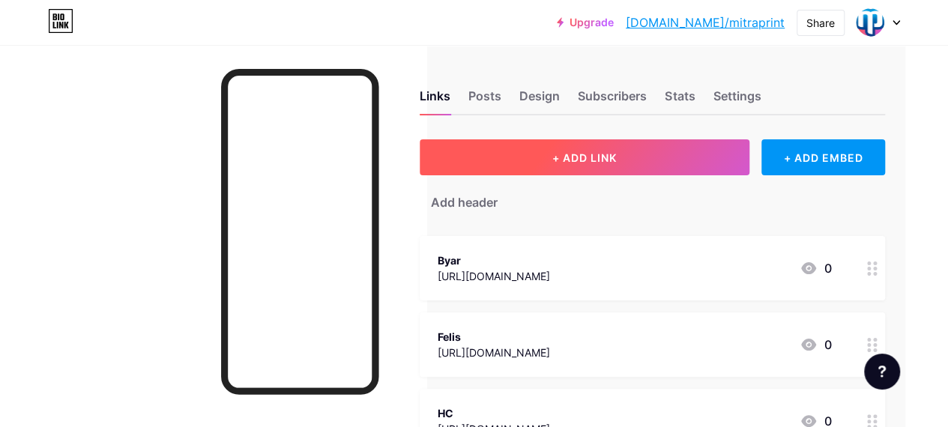
click at [541, 155] on button "+ ADD LINK" at bounding box center [585, 157] width 330 height 36
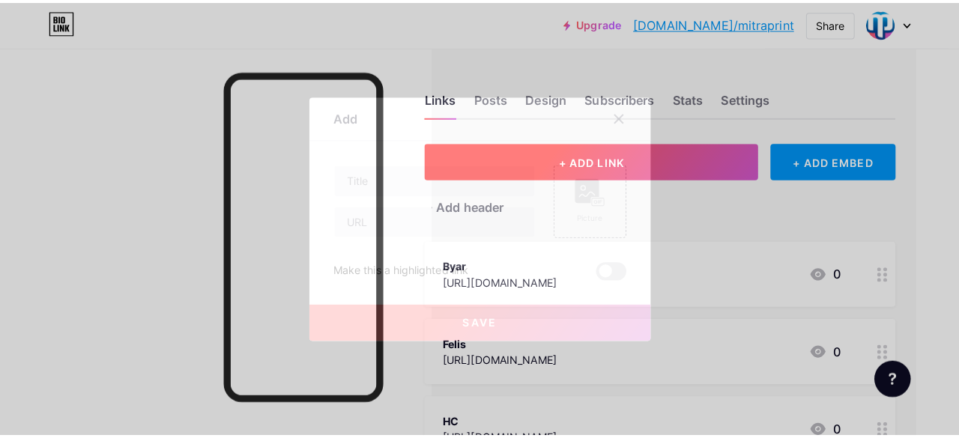
scroll to position [0, 37]
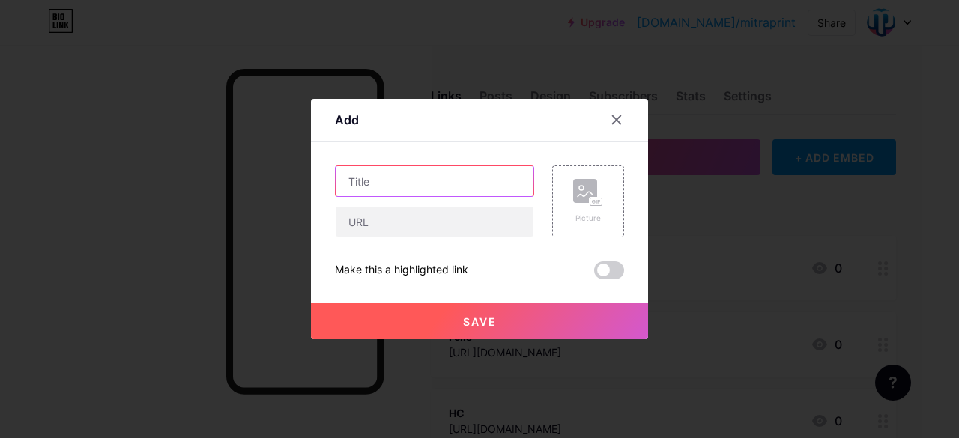
click at [456, 187] on input "text" at bounding box center [435, 181] width 198 height 30
type input "Lintang"
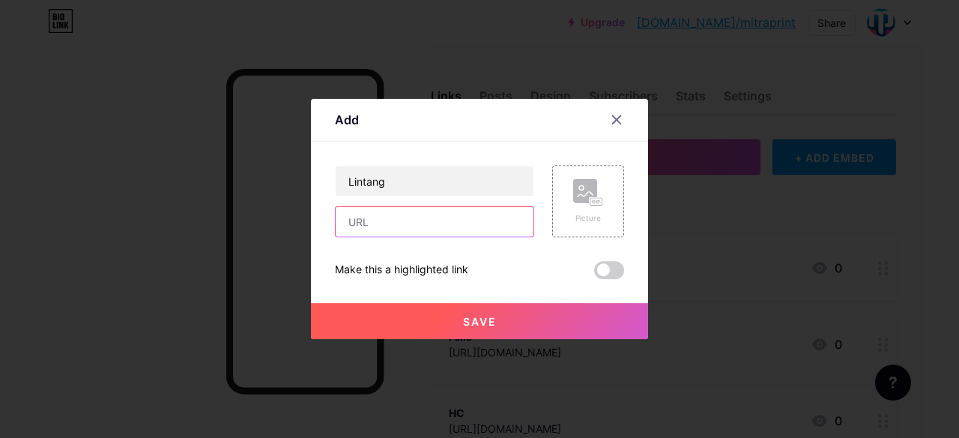
click at [450, 219] on input "text" at bounding box center [435, 222] width 198 height 30
paste input "[URL][DOMAIN_NAME]"
type input "[URL][DOMAIN_NAME]"
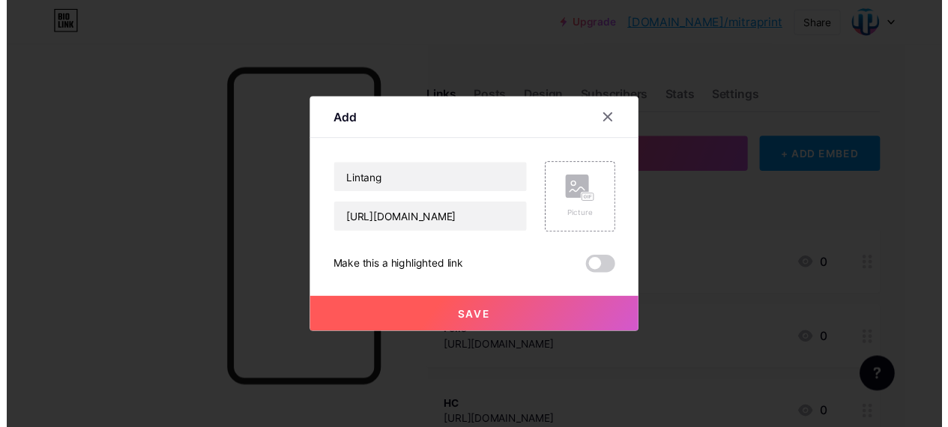
scroll to position [0, 0]
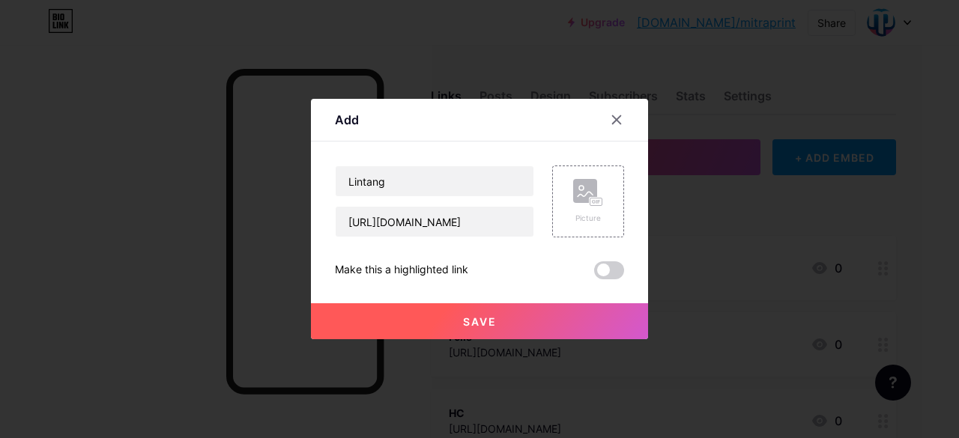
click at [472, 319] on span "Save" at bounding box center [480, 321] width 34 height 13
click at [472, 320] on span at bounding box center [479, 321] width 19 height 19
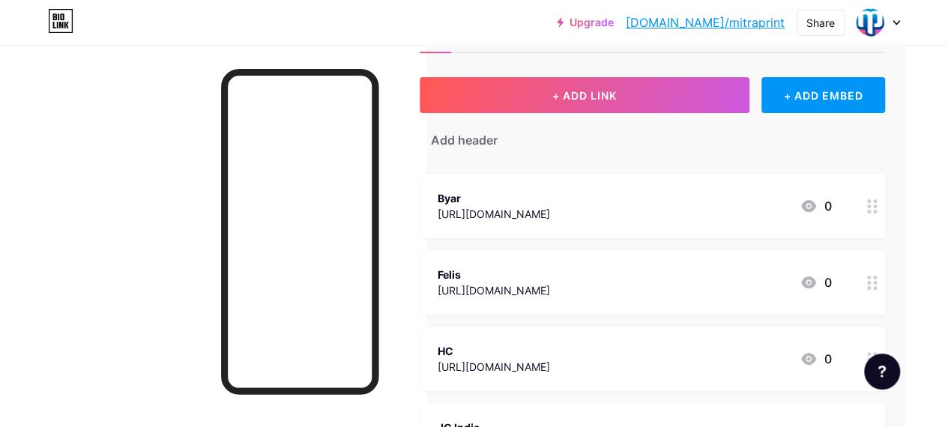
scroll to position [0, 48]
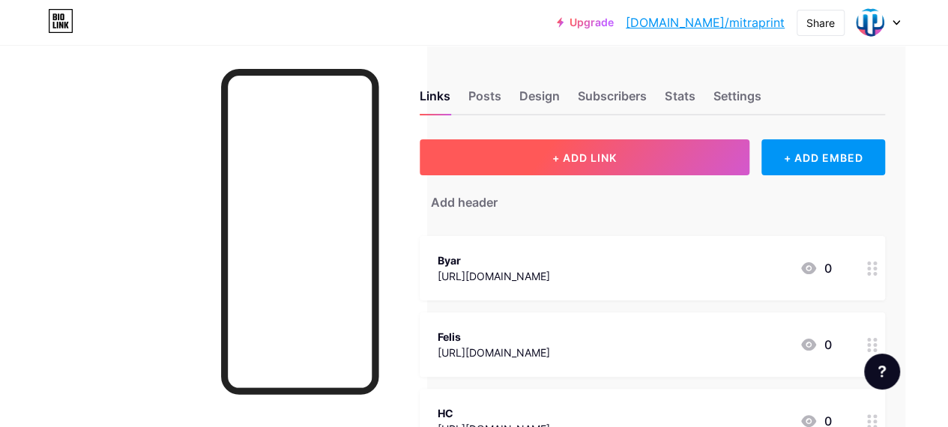
click at [570, 161] on span "+ ADD LINK" at bounding box center [584, 157] width 64 height 13
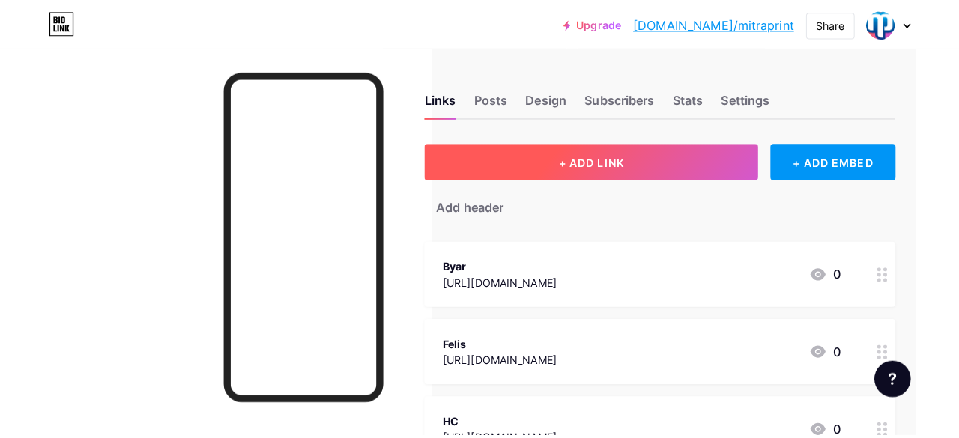
scroll to position [0, 37]
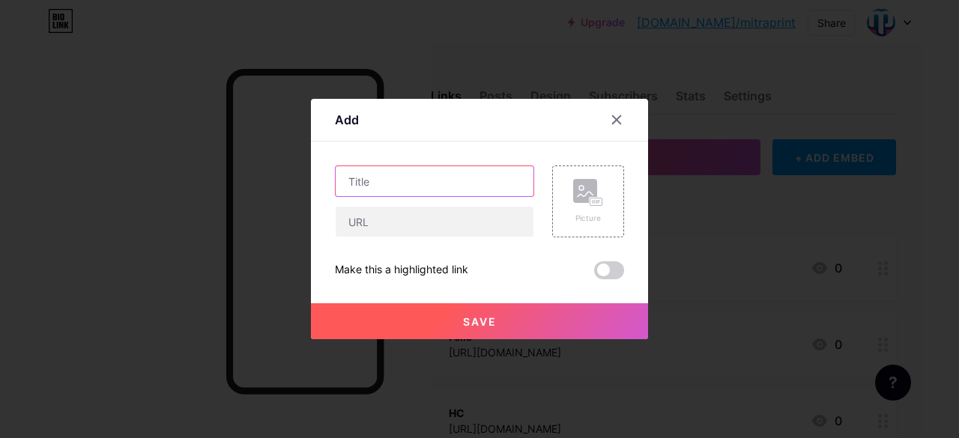
click at [478, 186] on input "text" at bounding box center [435, 181] width 198 height 30
type input "Maliq"
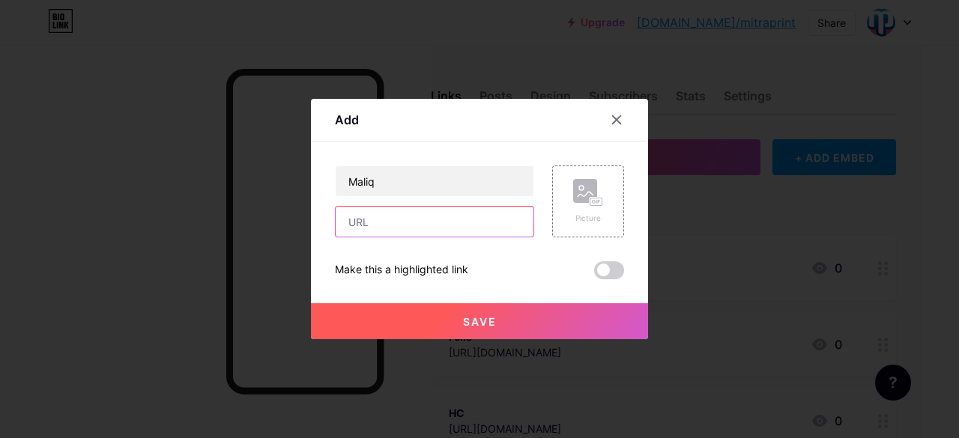
click at [457, 220] on input "text" at bounding box center [435, 222] width 198 height 30
paste input "[URL][DOMAIN_NAME]"
type input "[URL][DOMAIN_NAME]"
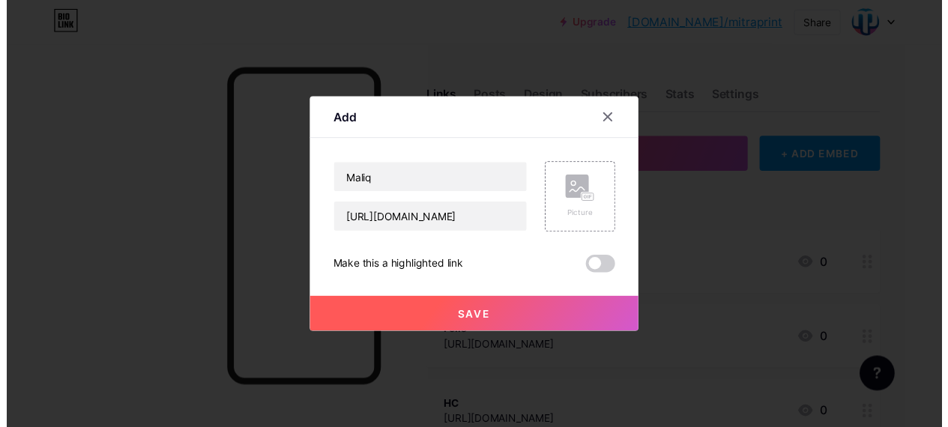
scroll to position [0, 0]
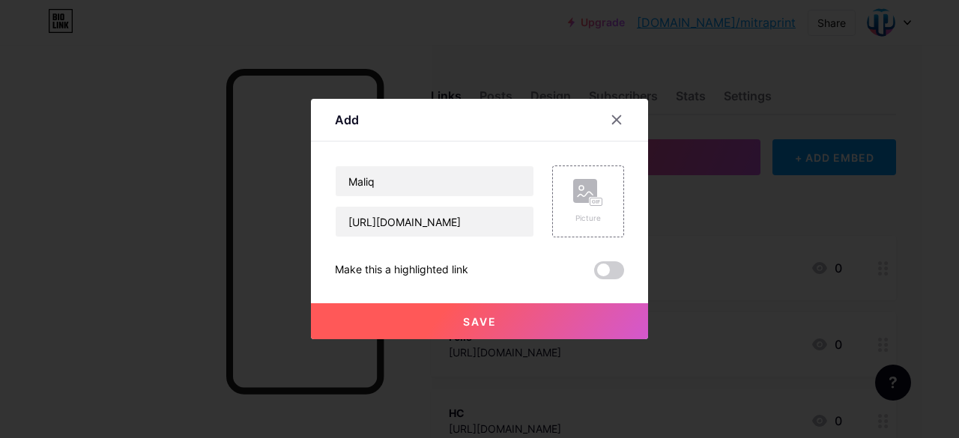
click at [447, 318] on button "Save" at bounding box center [479, 321] width 337 height 36
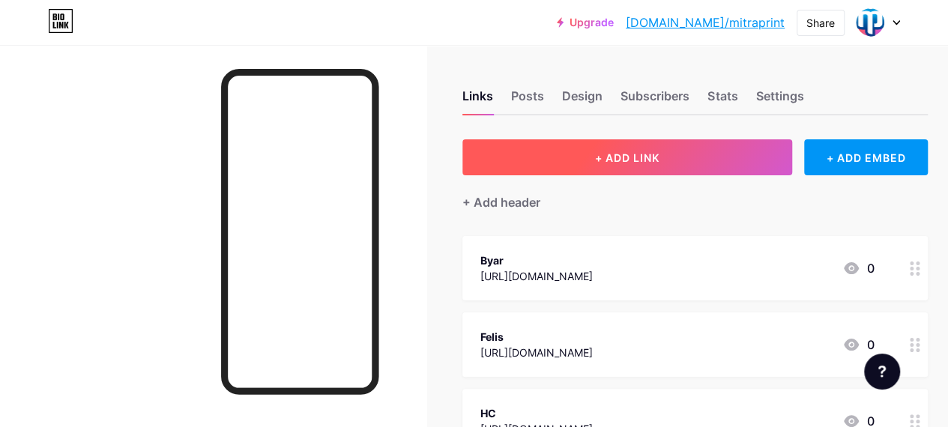
click at [689, 145] on button "+ ADD LINK" at bounding box center [627, 157] width 330 height 36
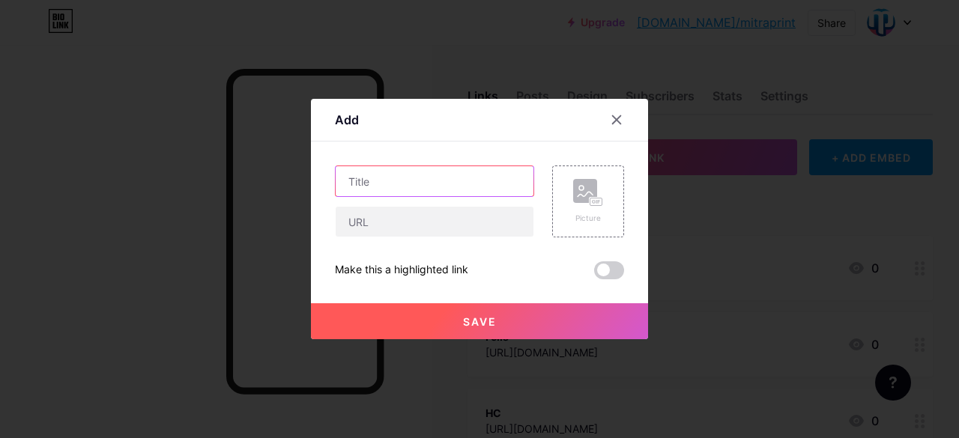
click at [478, 188] on input "text" at bounding box center [435, 181] width 198 height 30
type input "Rayya"
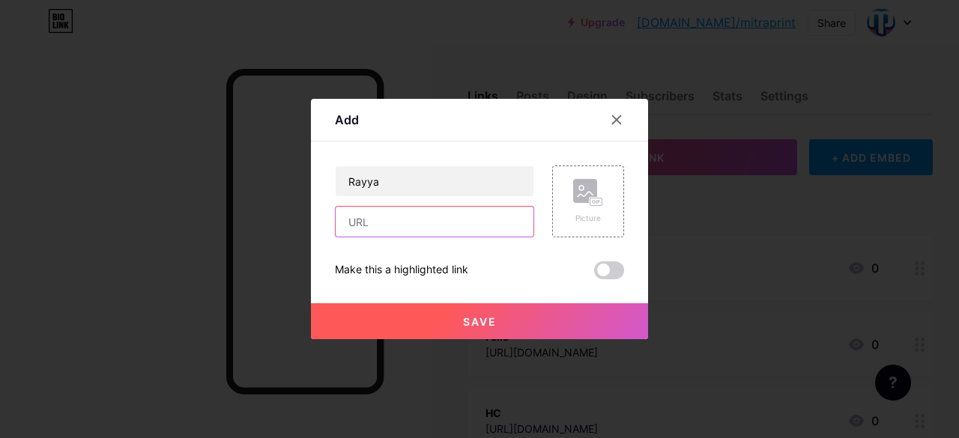
click at [467, 233] on input "text" at bounding box center [435, 222] width 198 height 30
paste input "[URL][DOMAIN_NAME]"
type input "[URL][DOMAIN_NAME]"
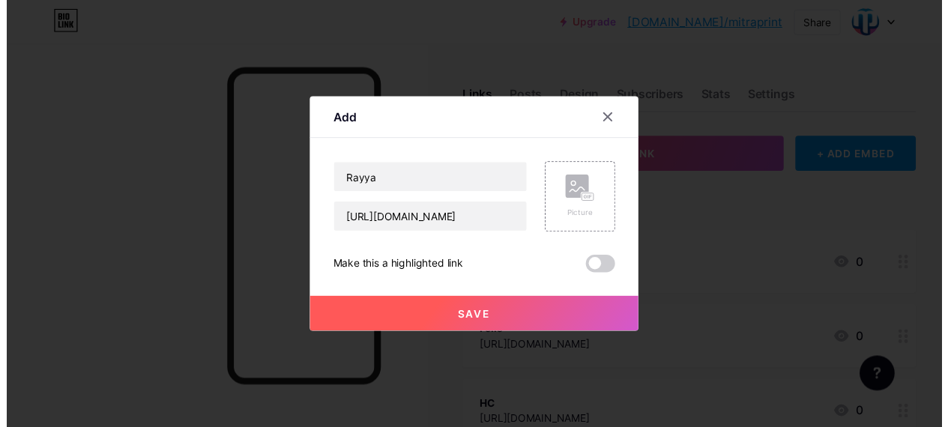
scroll to position [0, 0]
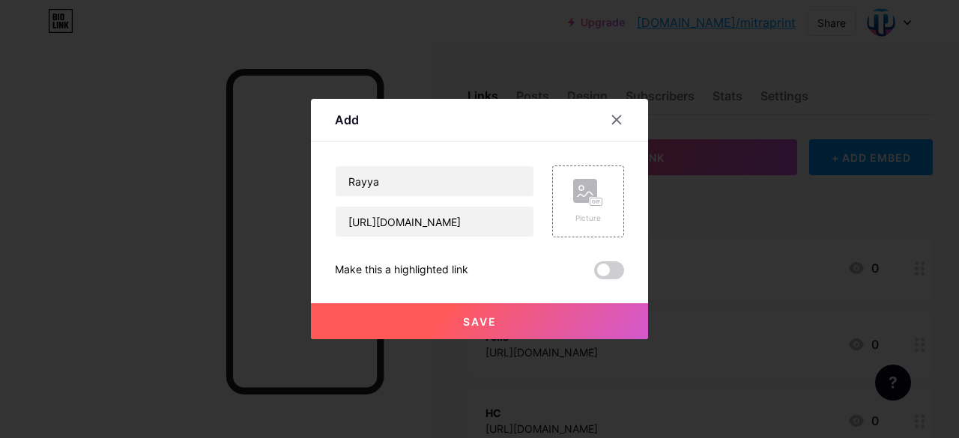
click at [451, 326] on button "Save" at bounding box center [479, 321] width 337 height 36
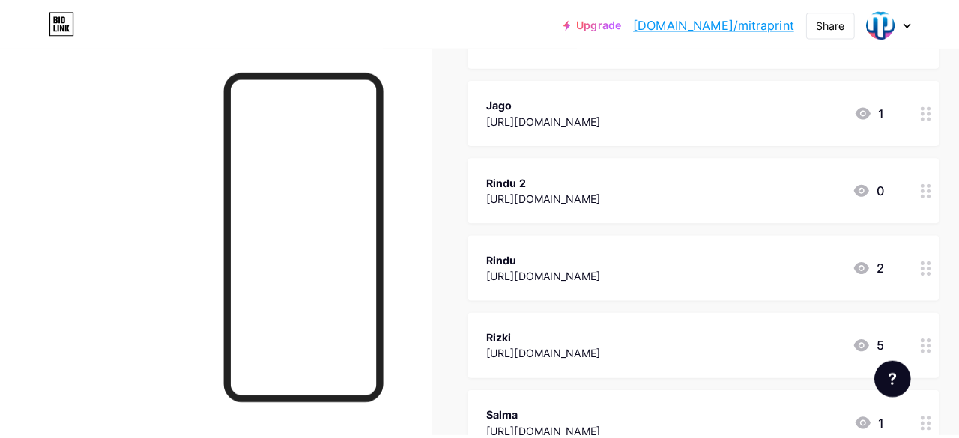
scroll to position [1715, 0]
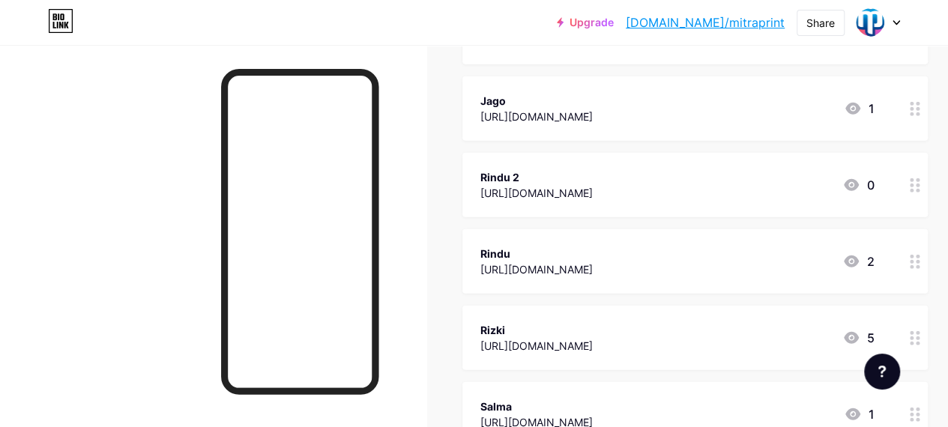
click at [583, 255] on div "Rindu" at bounding box center [536, 254] width 112 height 16
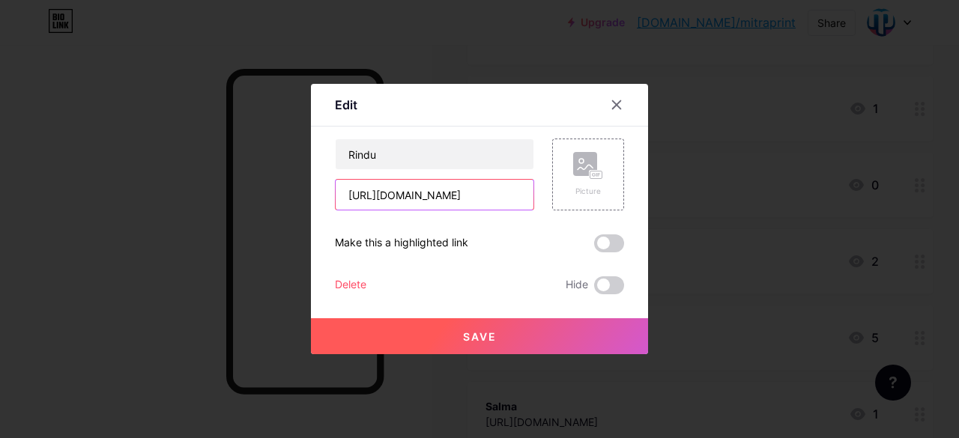
click at [459, 194] on input "[URL][DOMAIN_NAME]" at bounding box center [435, 195] width 198 height 30
paste input "6uim6wbmj743Lu60y2RwUg9Wc9P4mMx"
type input "[URL][DOMAIN_NAME]"
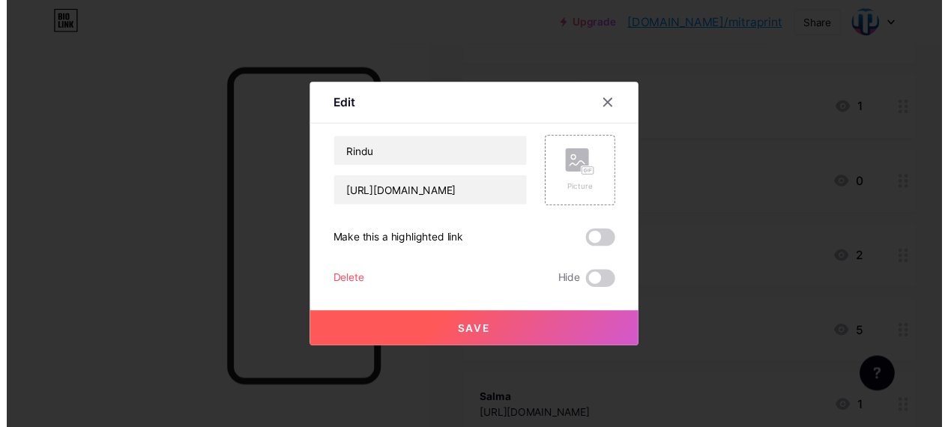
scroll to position [0, 0]
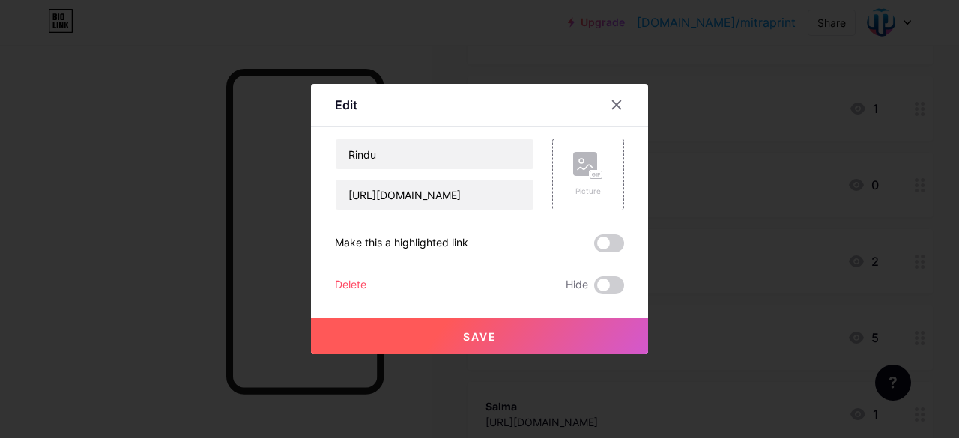
click at [464, 337] on span "Save" at bounding box center [480, 336] width 34 height 13
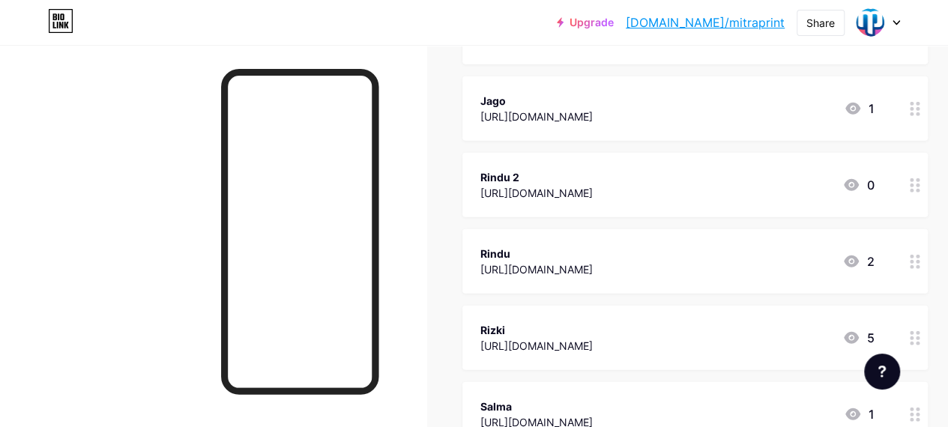
click at [593, 246] on div "Rindu" at bounding box center [536, 254] width 112 height 16
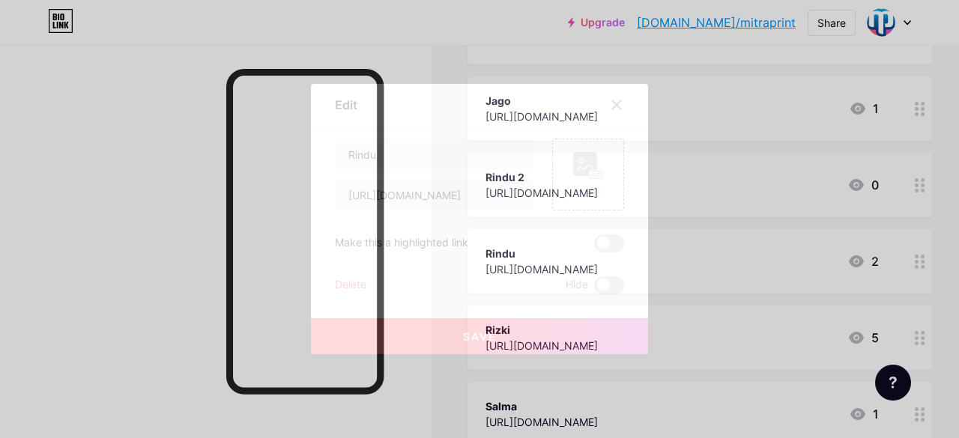
click at [349, 282] on div "Delete" at bounding box center [350, 285] width 31 height 18
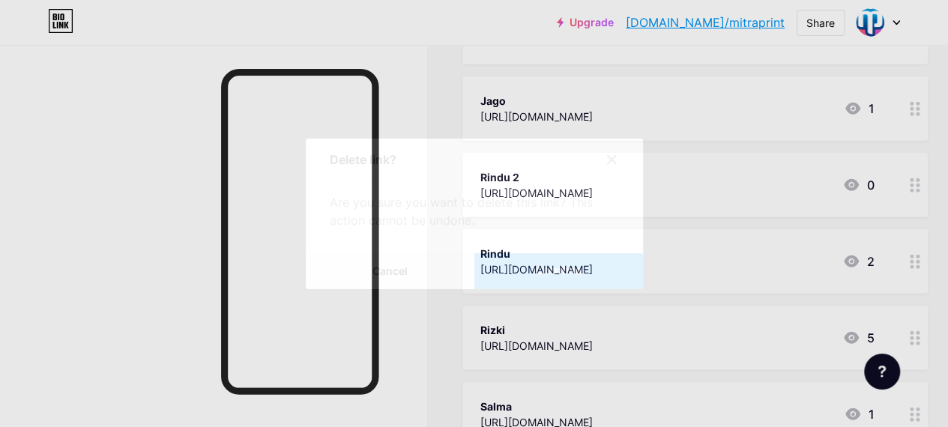
click at [536, 273] on button "Confirm" at bounding box center [558, 271] width 169 height 36
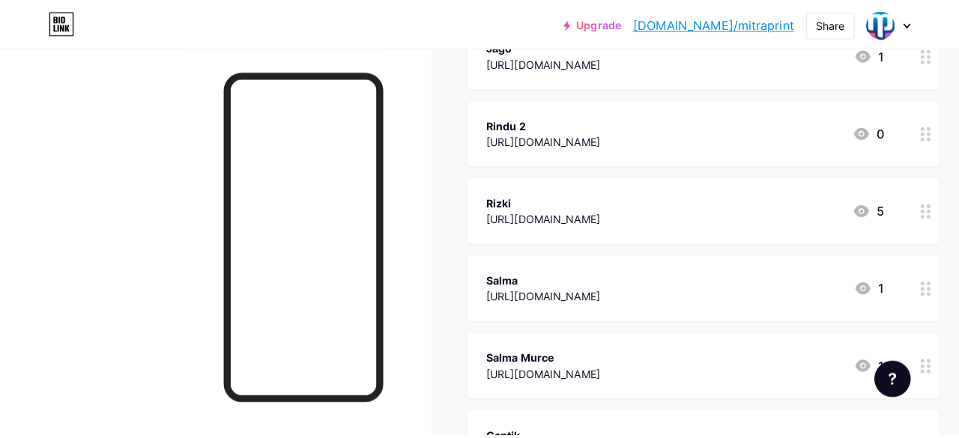
scroll to position [1769, 0]
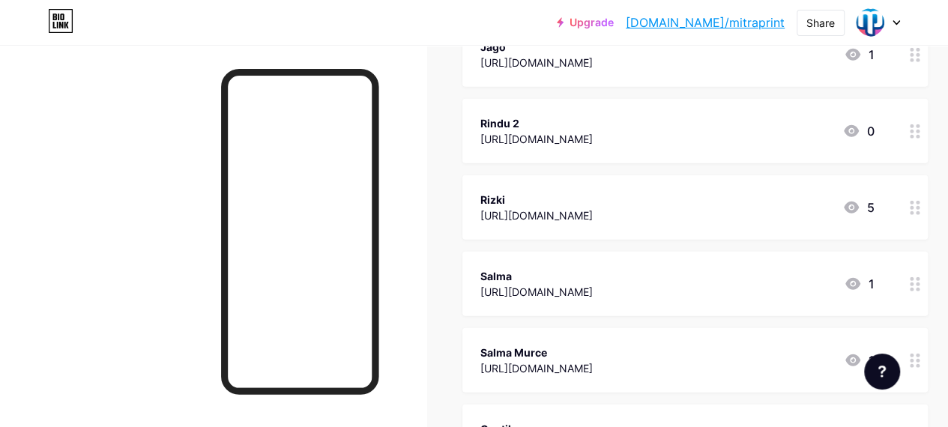
click at [593, 212] on div "[URL][DOMAIN_NAME]" at bounding box center [536, 216] width 112 height 16
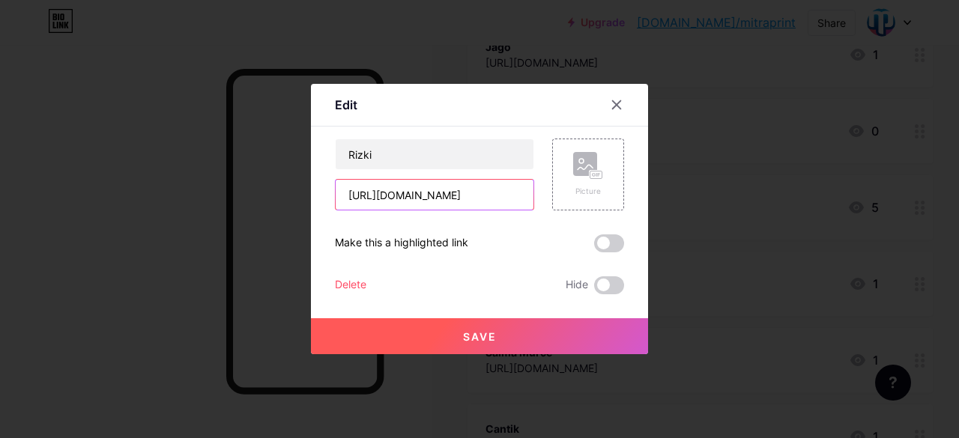
click at [397, 202] on input "[URL][DOMAIN_NAME]" at bounding box center [435, 195] width 198 height 30
paste input "0cODQGFrHycCaYPq_uznhj144A_lLTlr"
type input "[URL][DOMAIN_NAME]"
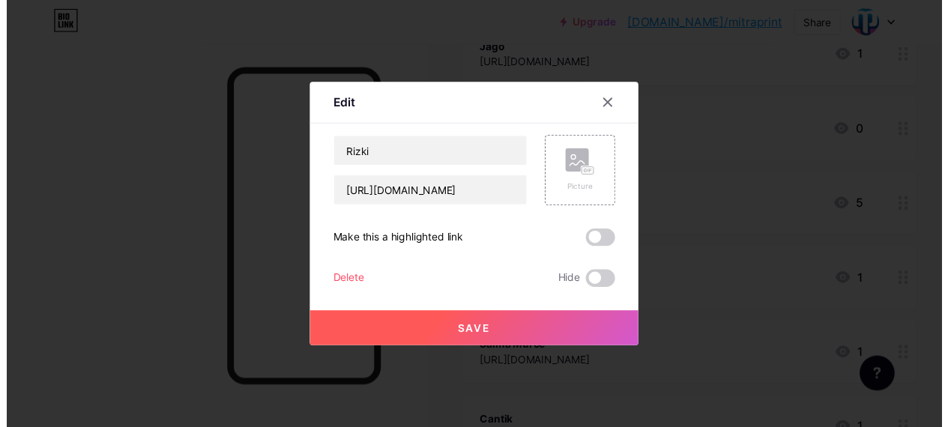
scroll to position [0, 0]
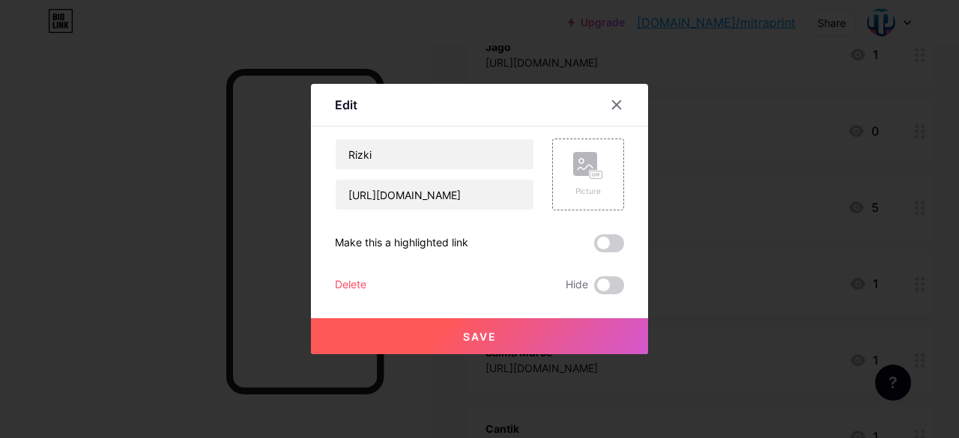
click at [429, 330] on button "Save" at bounding box center [479, 336] width 337 height 36
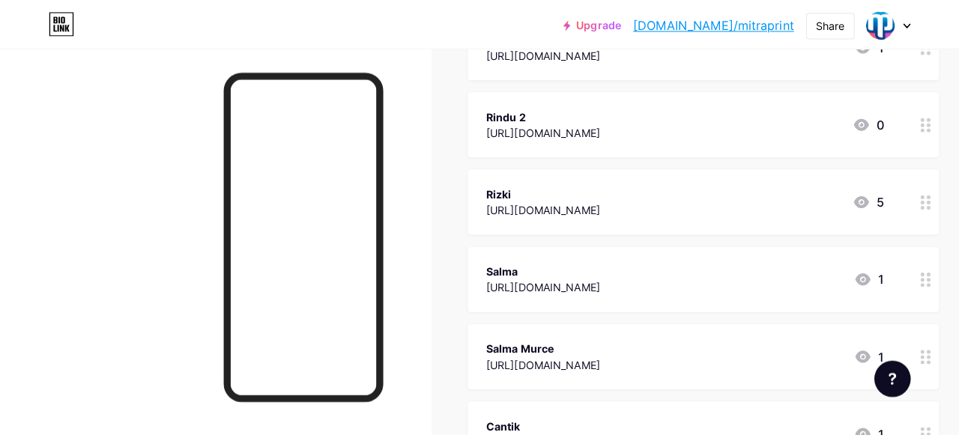
scroll to position [1779, 0]
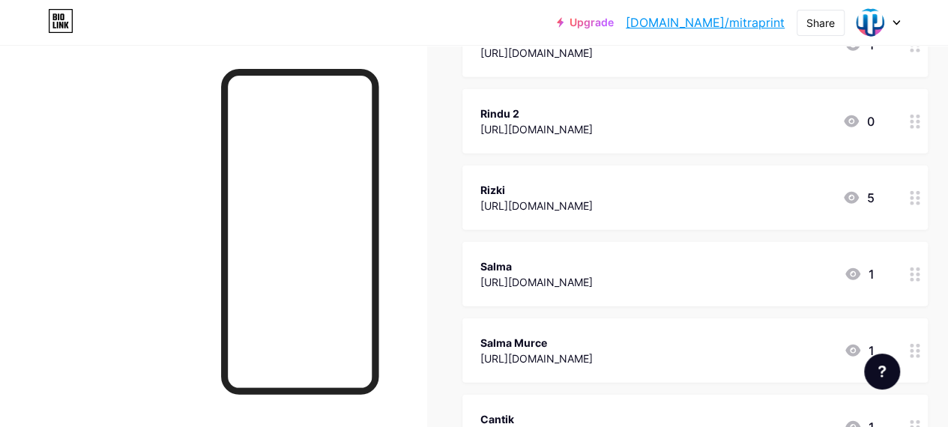
click at [572, 121] on div "[URL][DOMAIN_NAME]" at bounding box center [536, 129] width 112 height 16
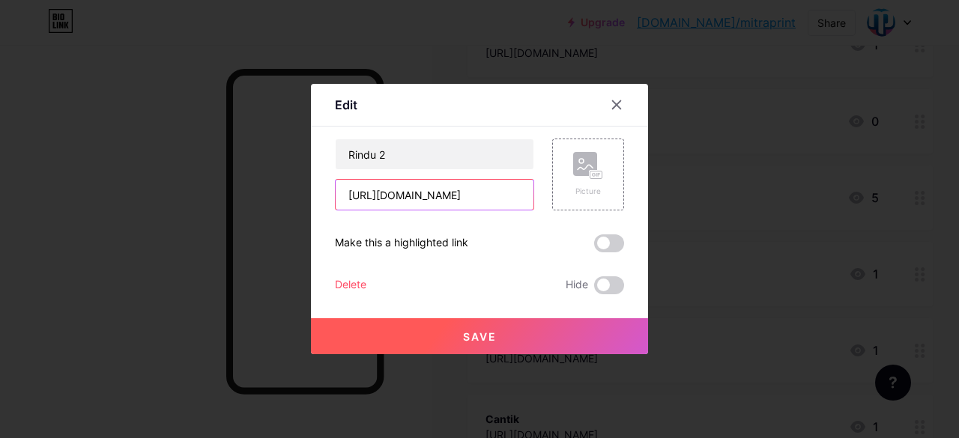
drag, startPoint x: 453, startPoint y: 199, endPoint x: 453, endPoint y: 207, distance: 7.5
click at [453, 204] on input "[URL][DOMAIN_NAME]" at bounding box center [435, 195] width 198 height 30
paste input "L6uim6wbmj743Lu60y2RwUg9Wc9P4mMx"
type input "[URL][DOMAIN_NAME]"
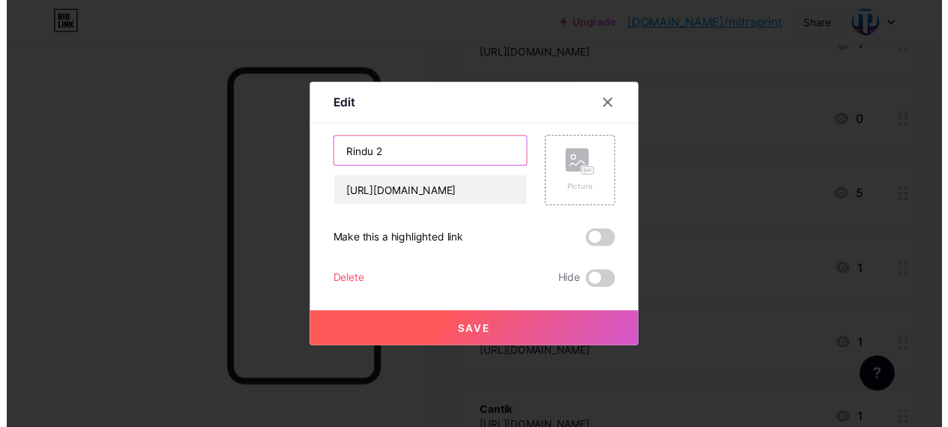
scroll to position [0, 0]
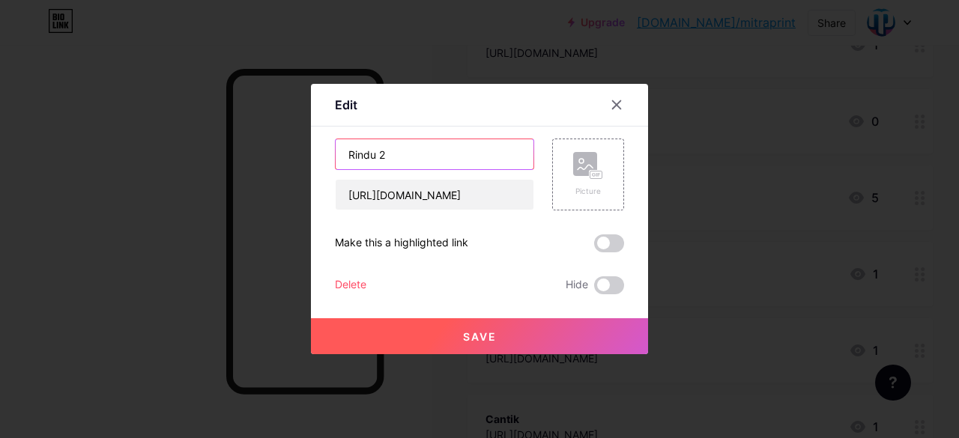
click at [469, 158] on input "Rindu 2" at bounding box center [435, 154] width 198 height 30
type input "Rindu"
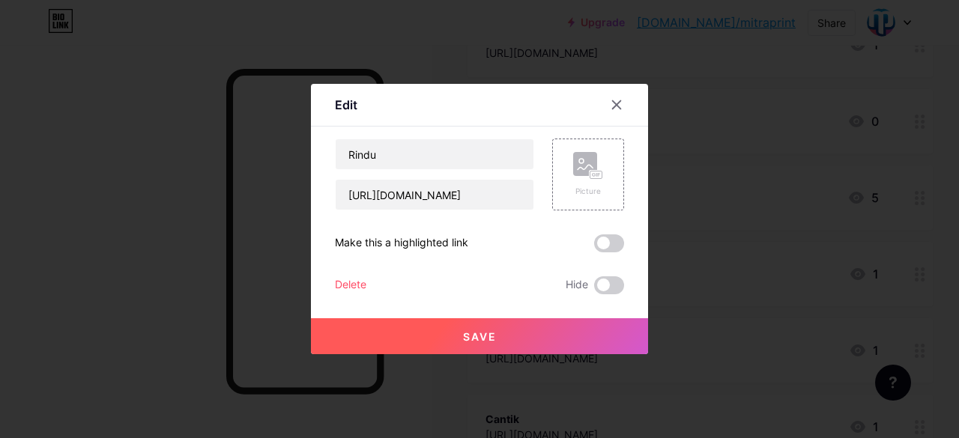
click at [435, 338] on button "Save" at bounding box center [479, 336] width 337 height 36
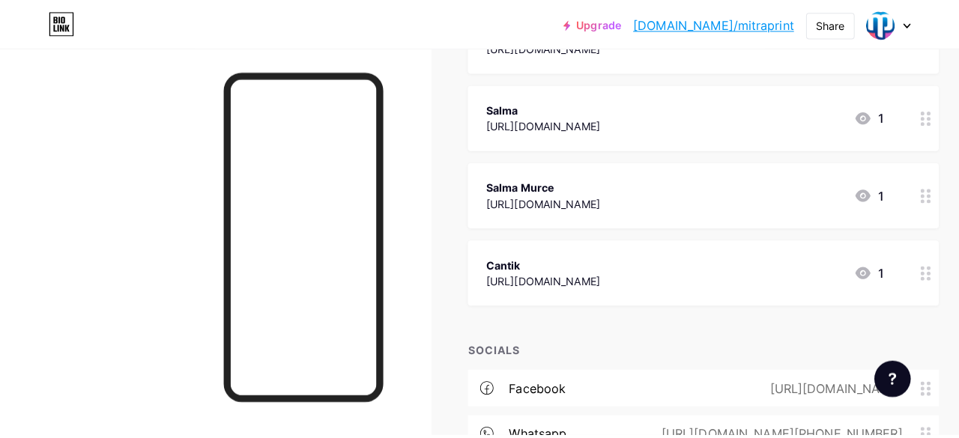
scroll to position [1927, 0]
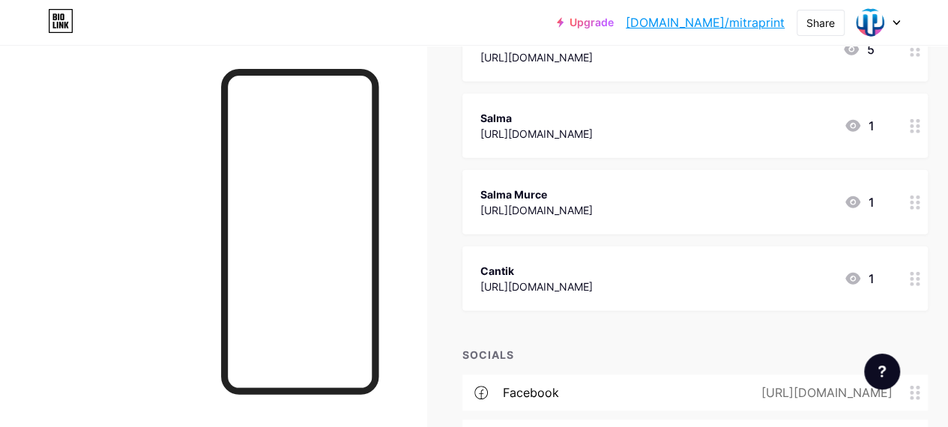
click at [593, 134] on div "[URL][DOMAIN_NAME]" at bounding box center [536, 134] width 112 height 16
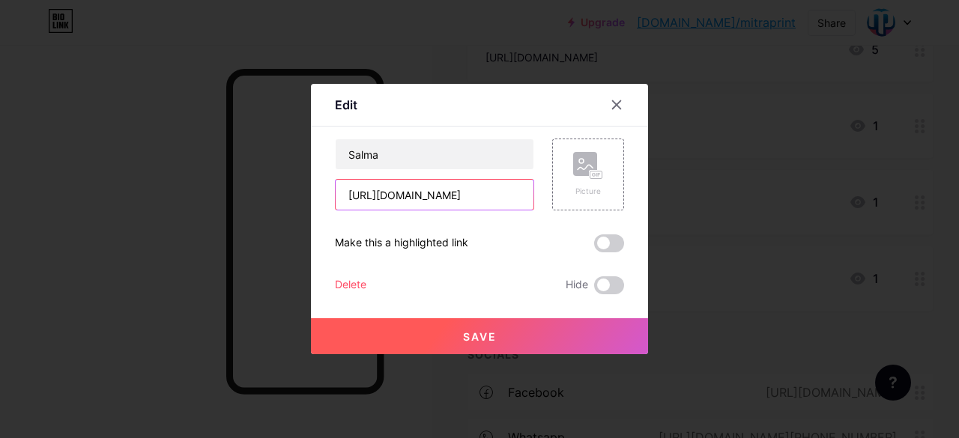
click at [506, 190] on input "[URL][DOMAIN_NAME]" at bounding box center [435, 195] width 198 height 30
paste input "47at9vMaGa37lH_GmI6YGI1fOywIIhx0"
type input "[URL][DOMAIN_NAME]"
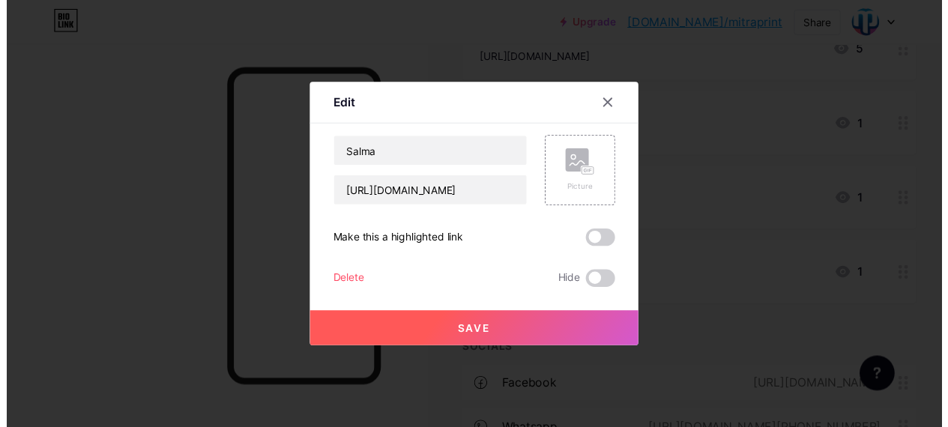
scroll to position [0, 0]
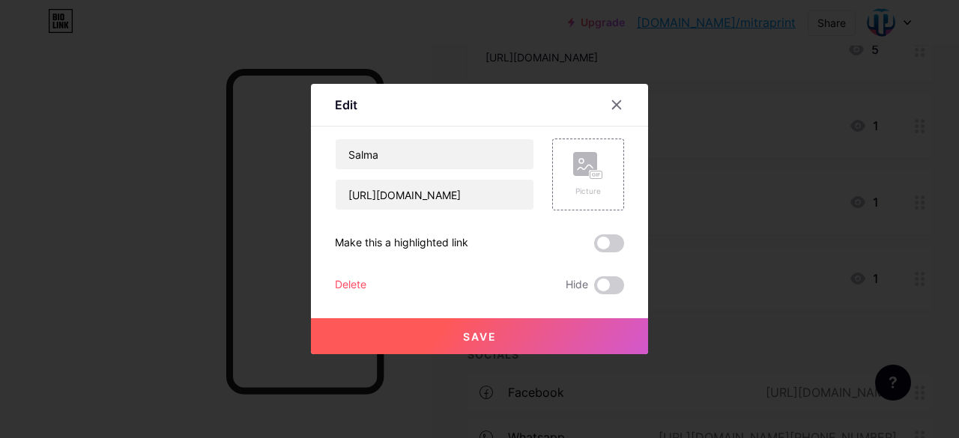
click at [486, 330] on span "Save" at bounding box center [480, 336] width 34 height 13
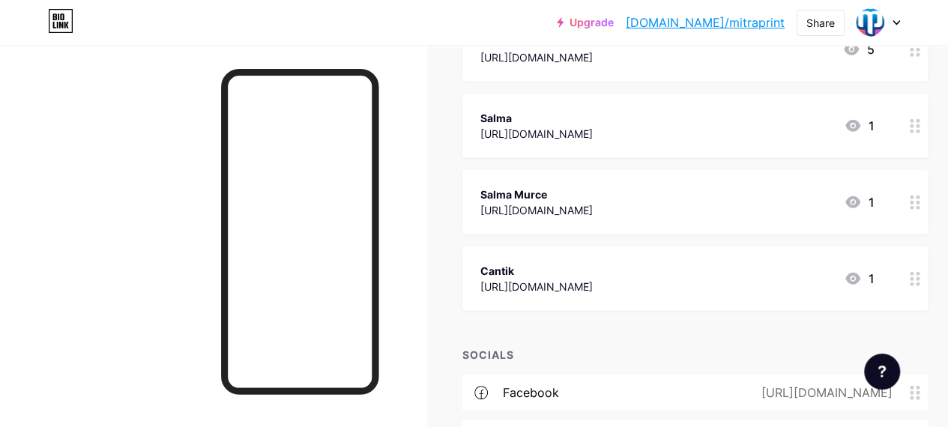
click at [928, 206] on div at bounding box center [914, 202] width 25 height 64
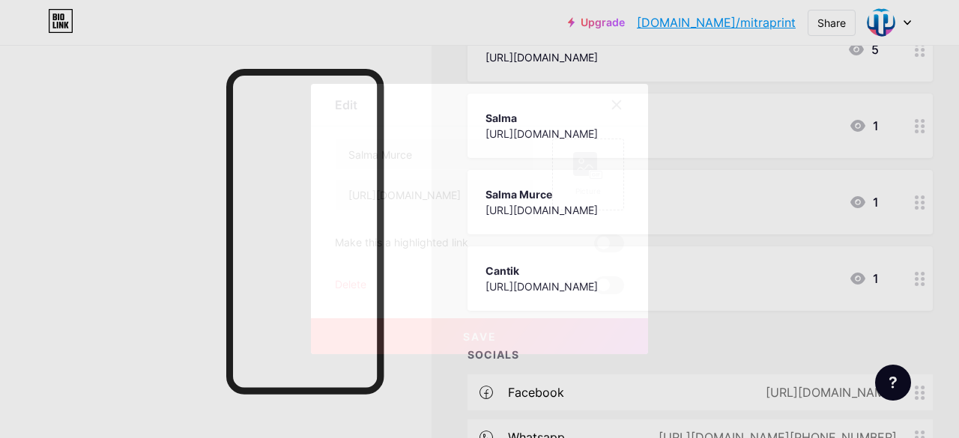
click at [366, 280] on div "Delete" at bounding box center [350, 285] width 31 height 18
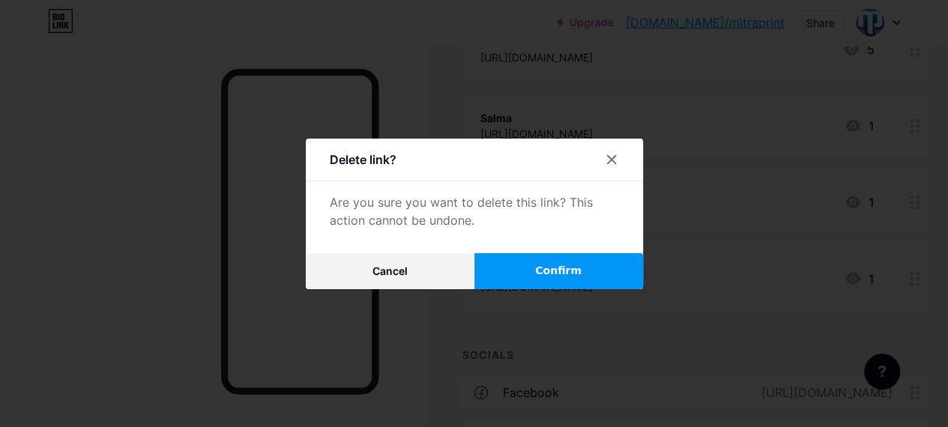
click at [521, 271] on button "Confirm" at bounding box center [558, 271] width 169 height 36
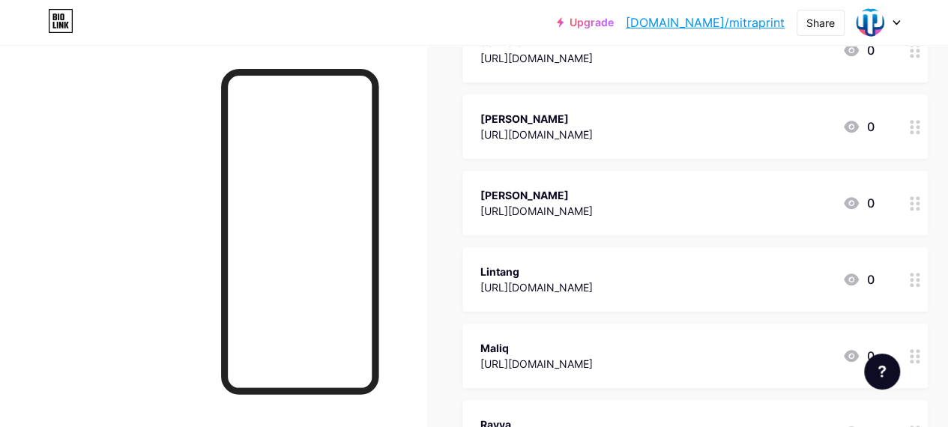
scroll to position [448, 0]
